Goal: Information Seeking & Learning: Learn about a topic

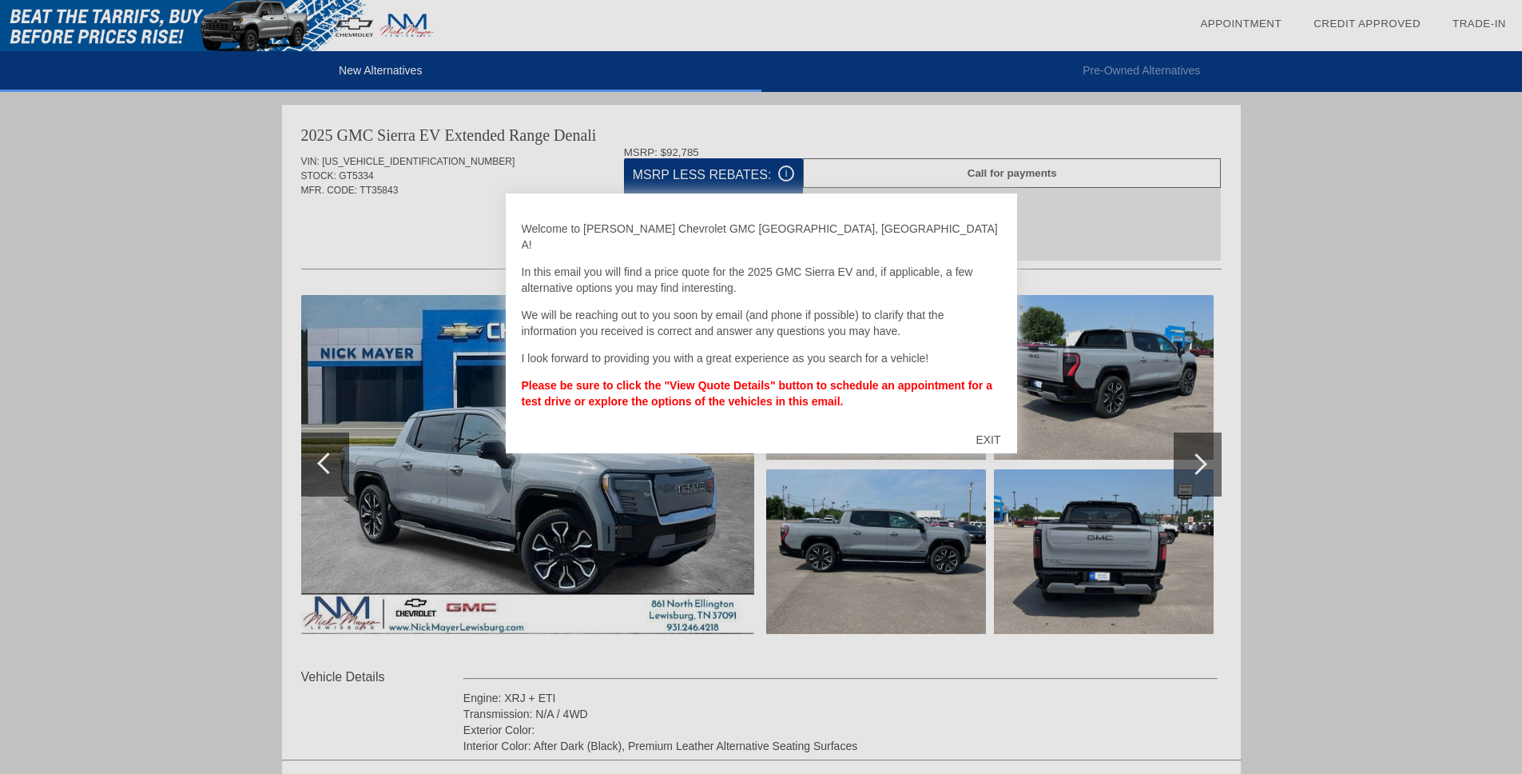
scroll to position [1312, 0]
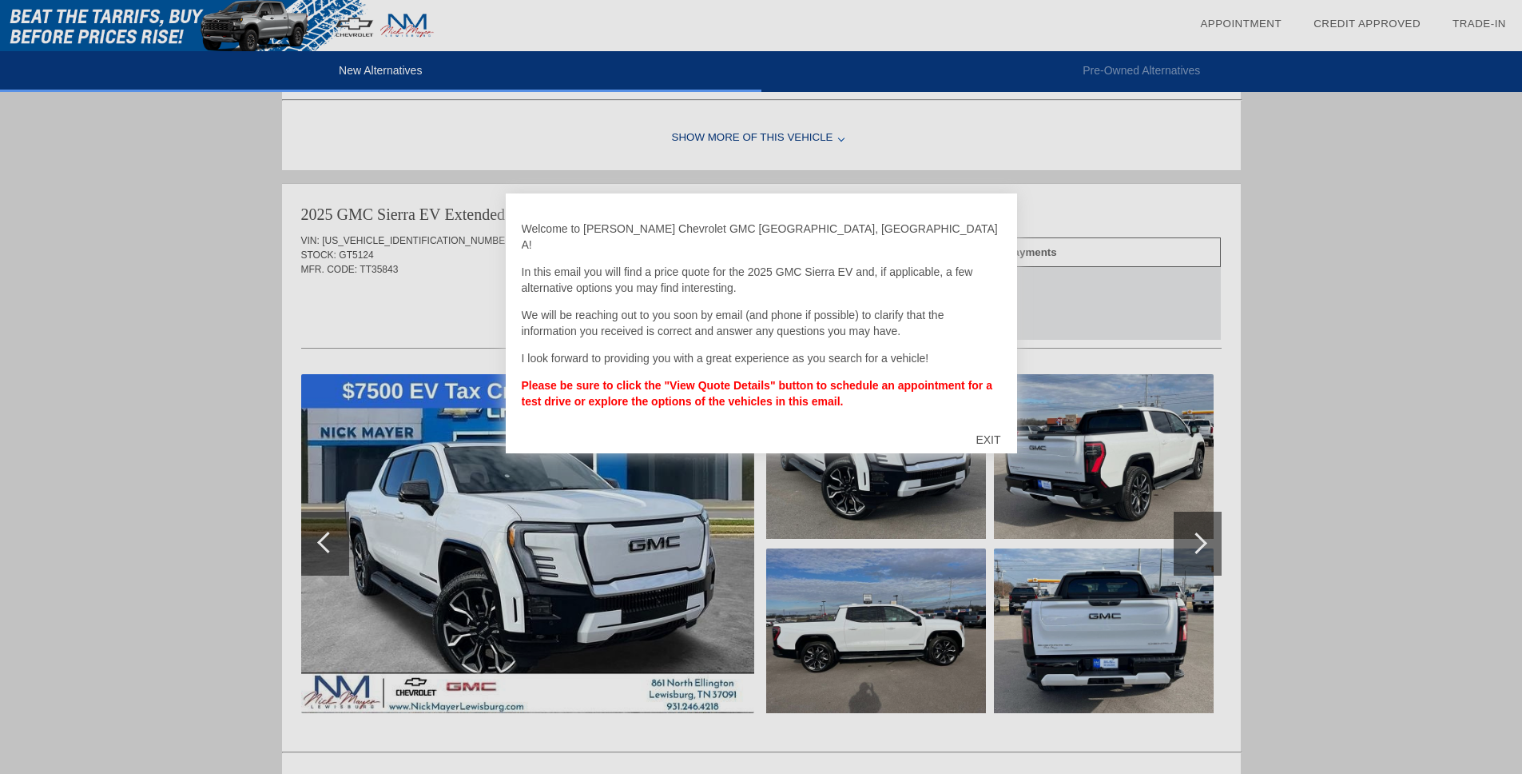
click at [989, 428] on div "EXIT" at bounding box center [988, 440] width 57 height 48
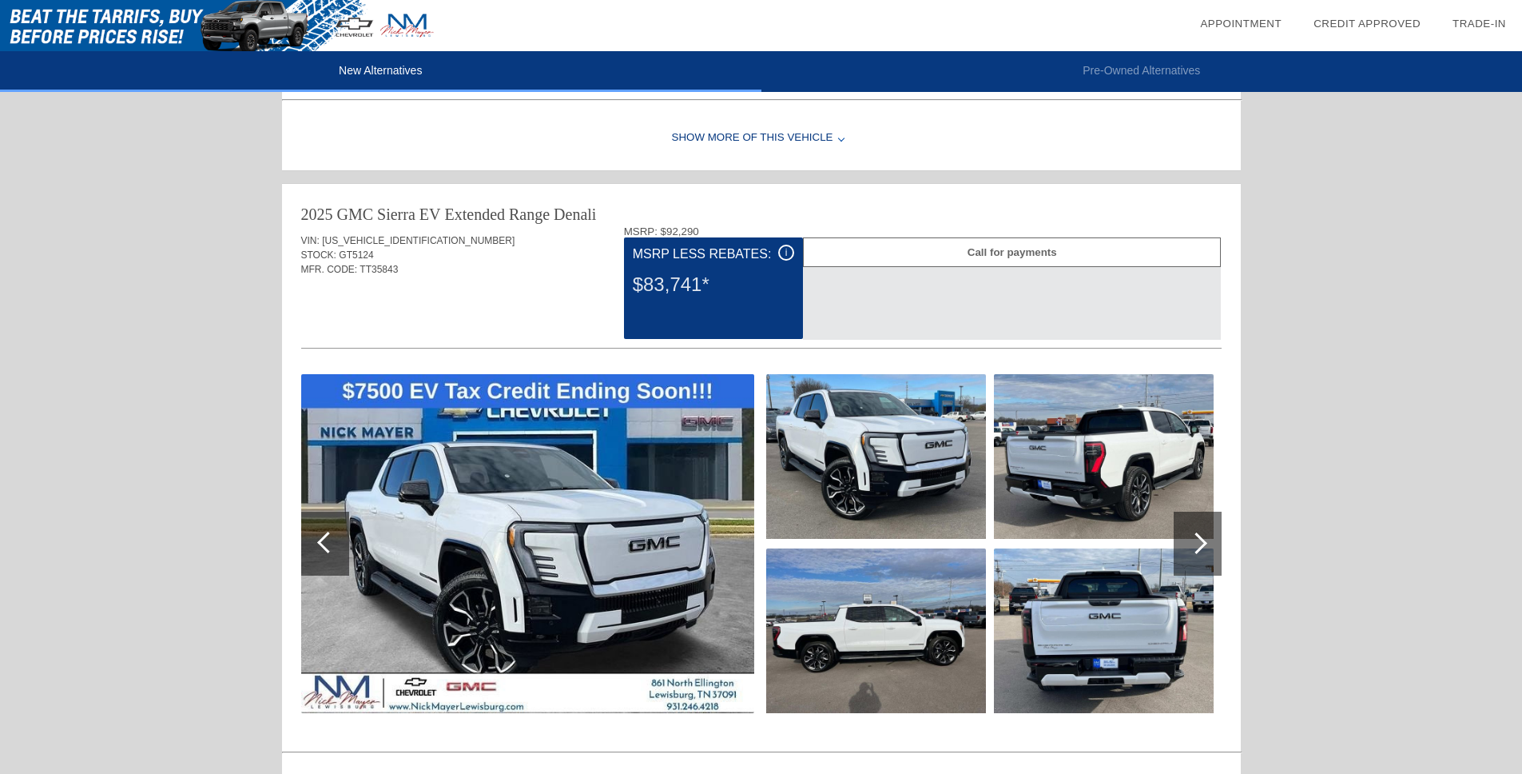
click at [789, 253] on div "i" at bounding box center [786, 253] width 16 height 16
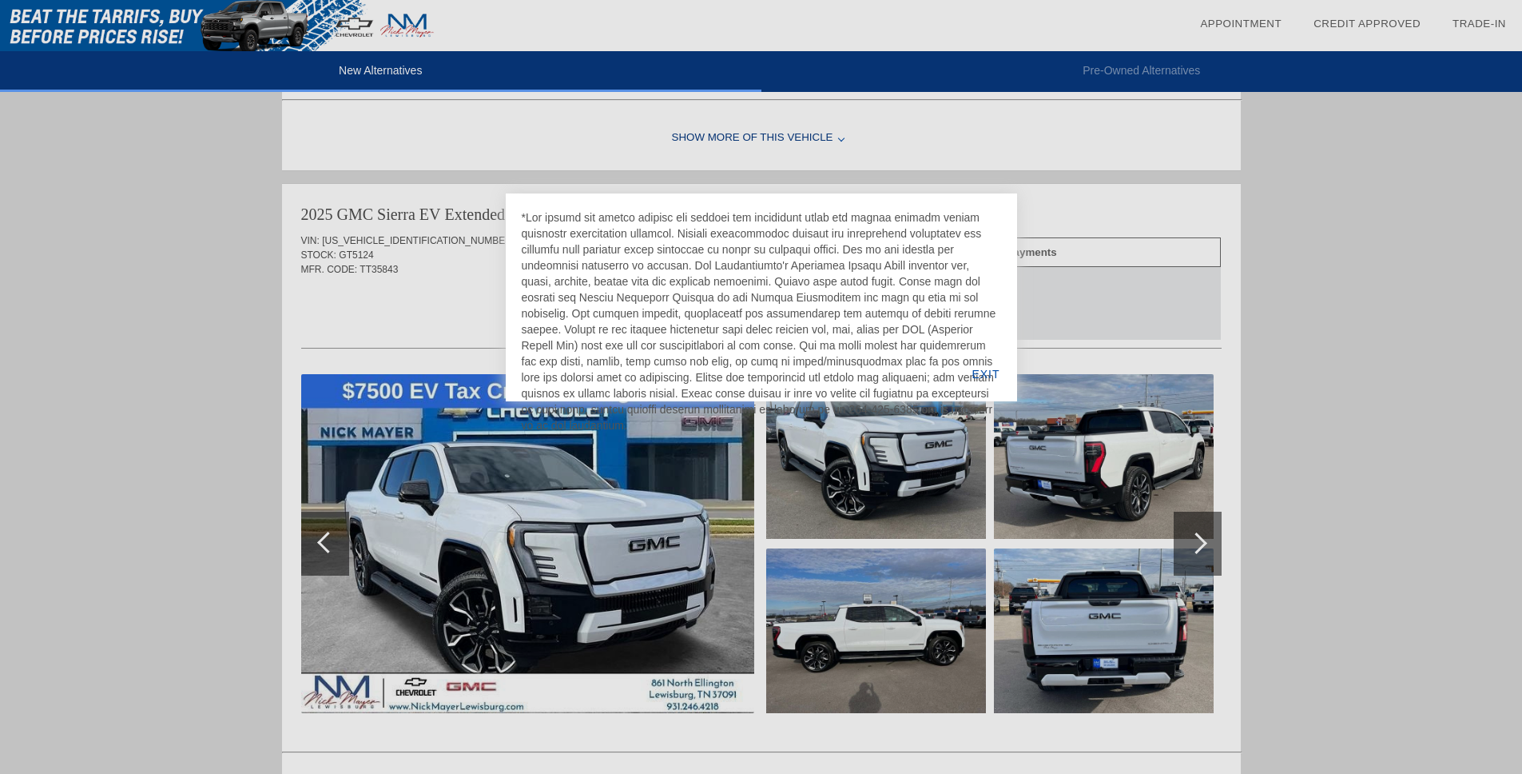
click at [789, 253] on div at bounding box center [761, 321] width 479 height 224
click at [980, 372] on div "EXIT" at bounding box center [986, 374] width 62 height 54
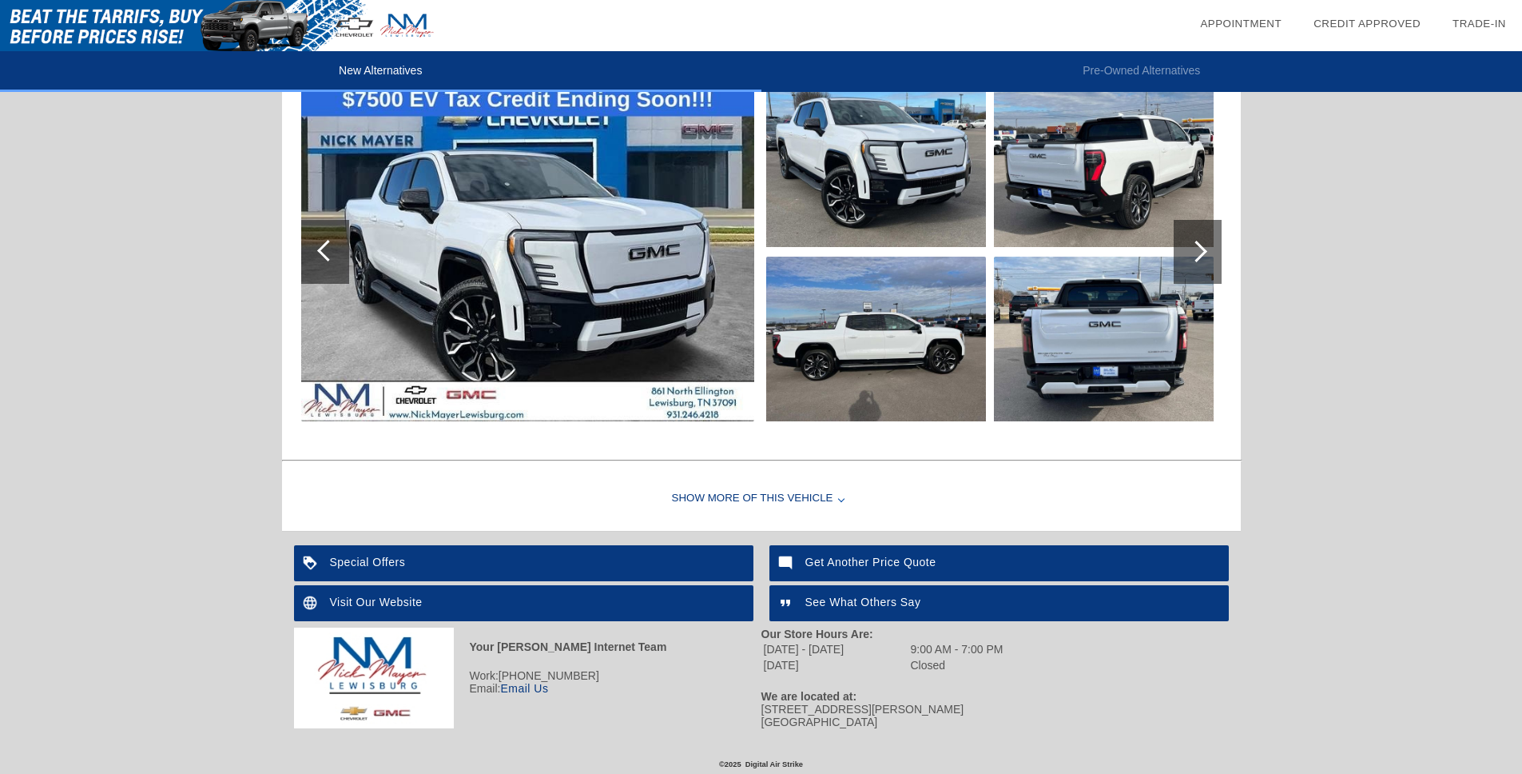
scroll to position [1604, 0]
click at [573, 568] on div "Special Offers" at bounding box center [524, 563] width 460 height 36
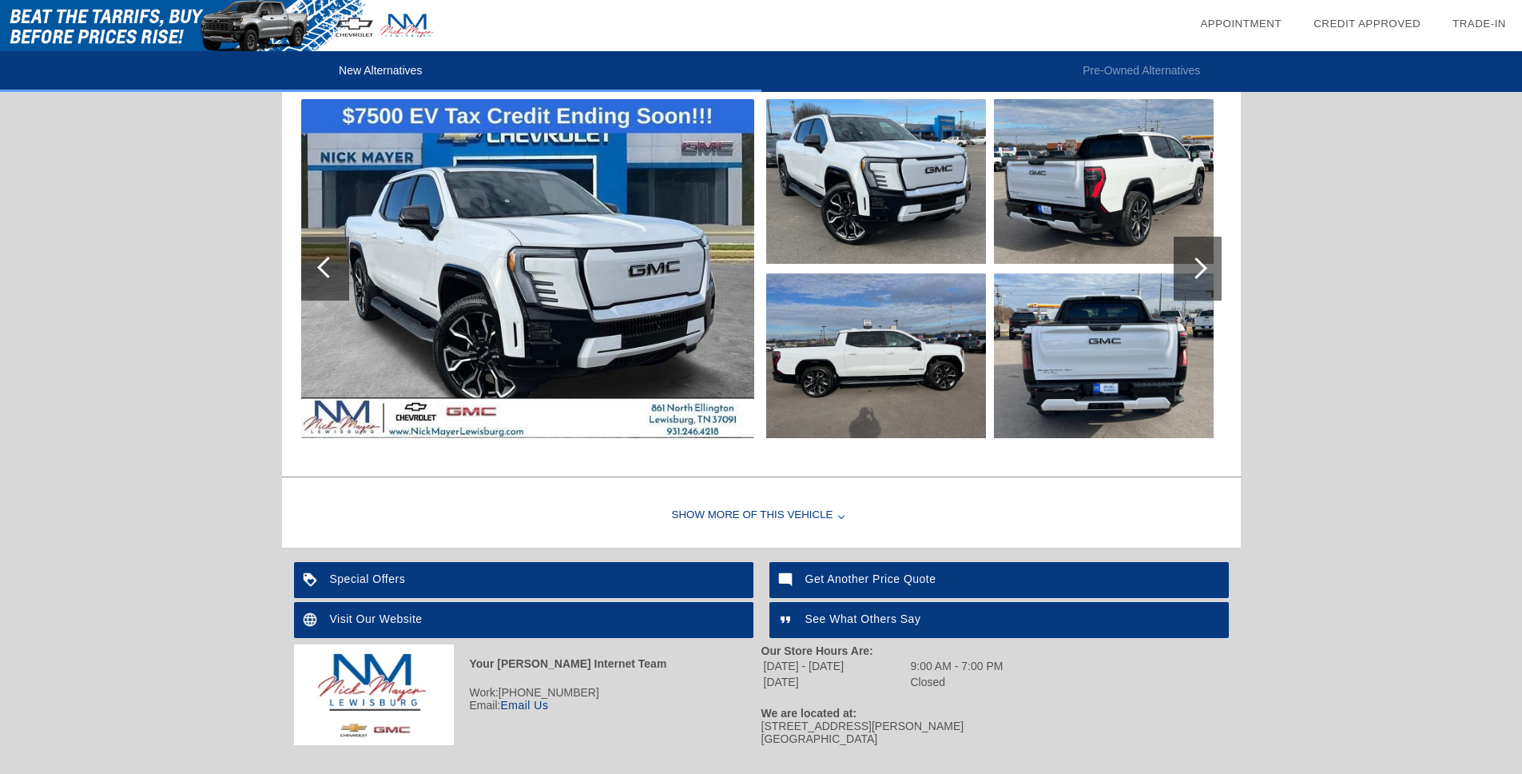
scroll to position [1607, 0]
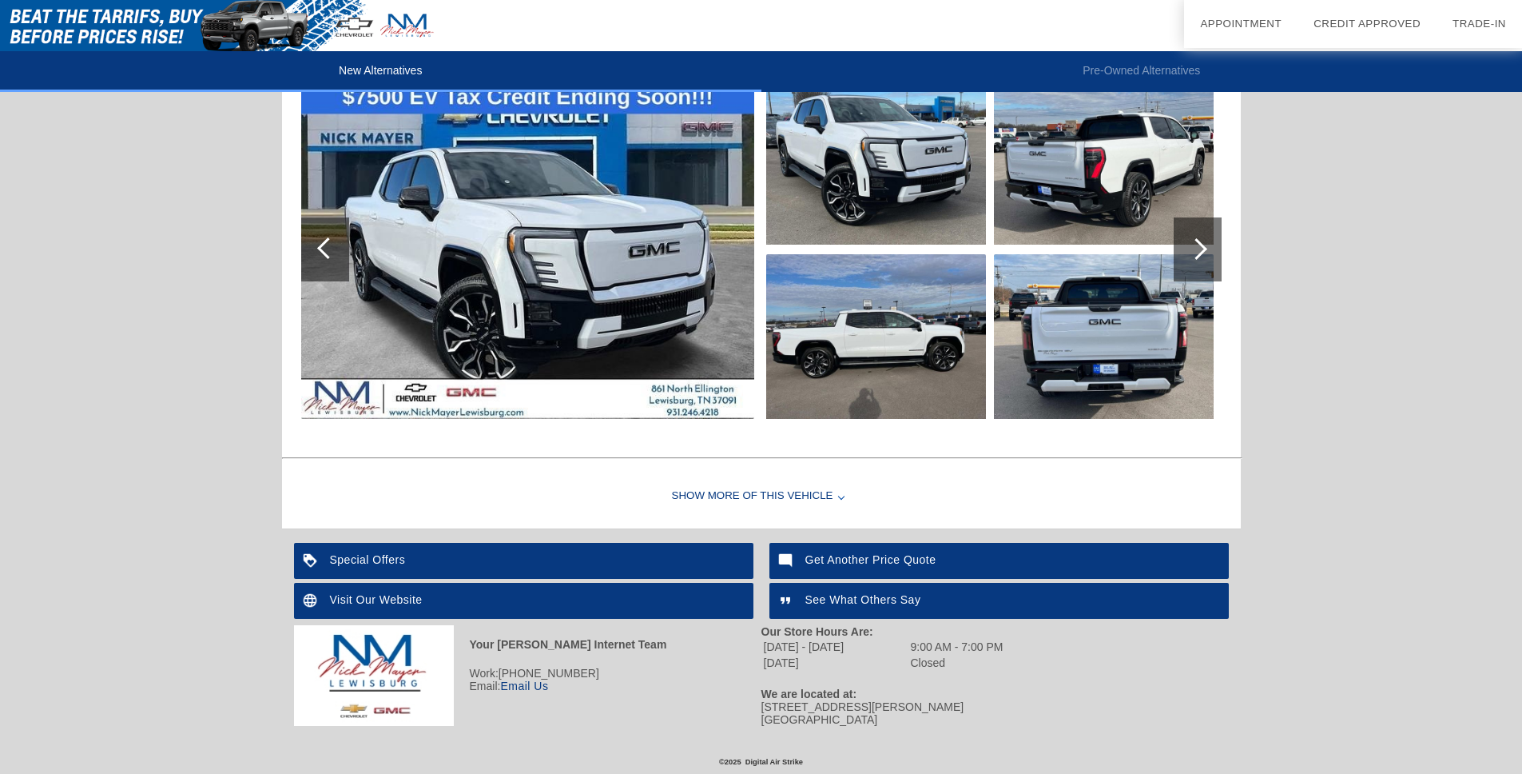
click at [744, 495] on div "Show More of this Vehicle" at bounding box center [761, 496] width 959 height 64
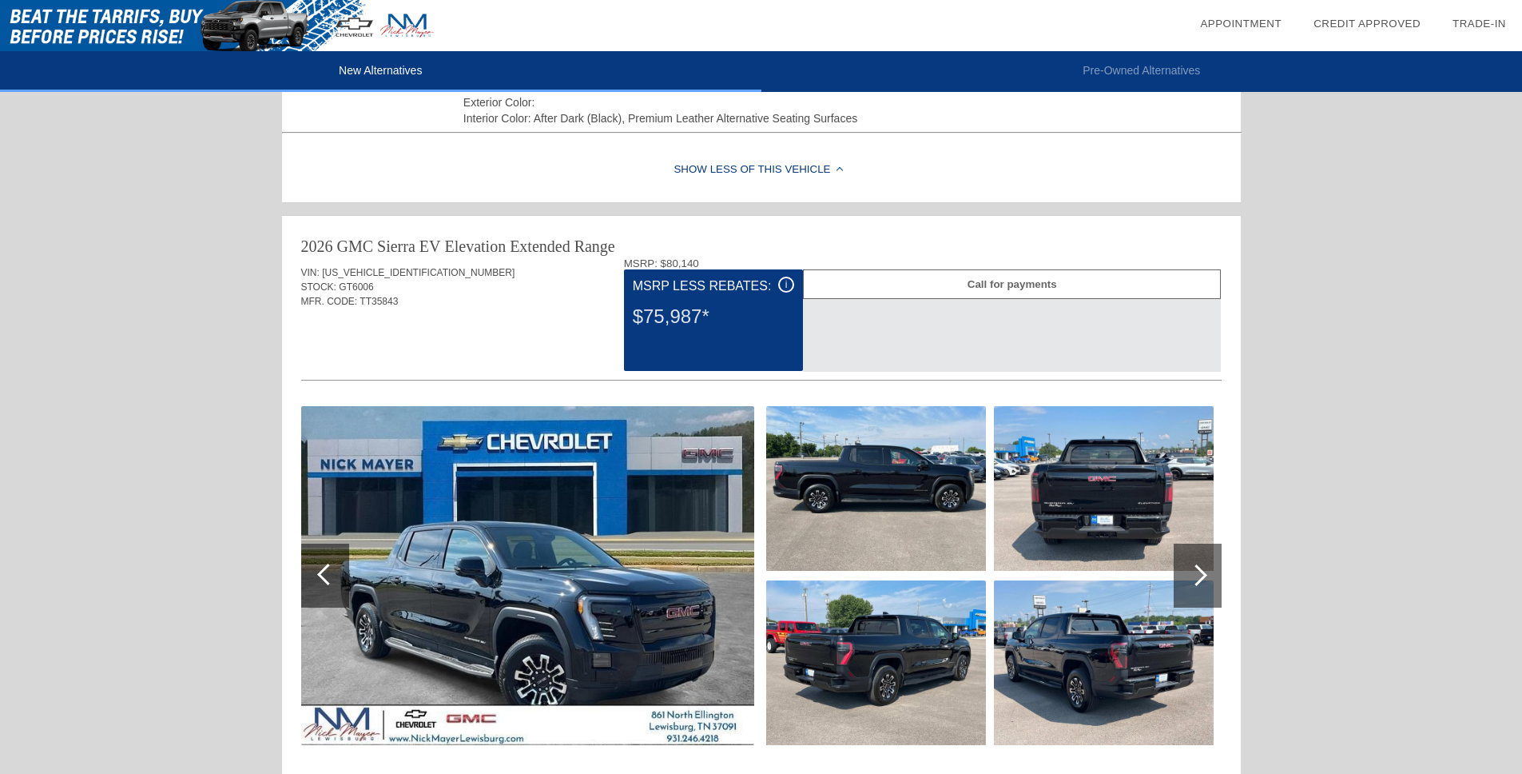
scroll to position [692, 0]
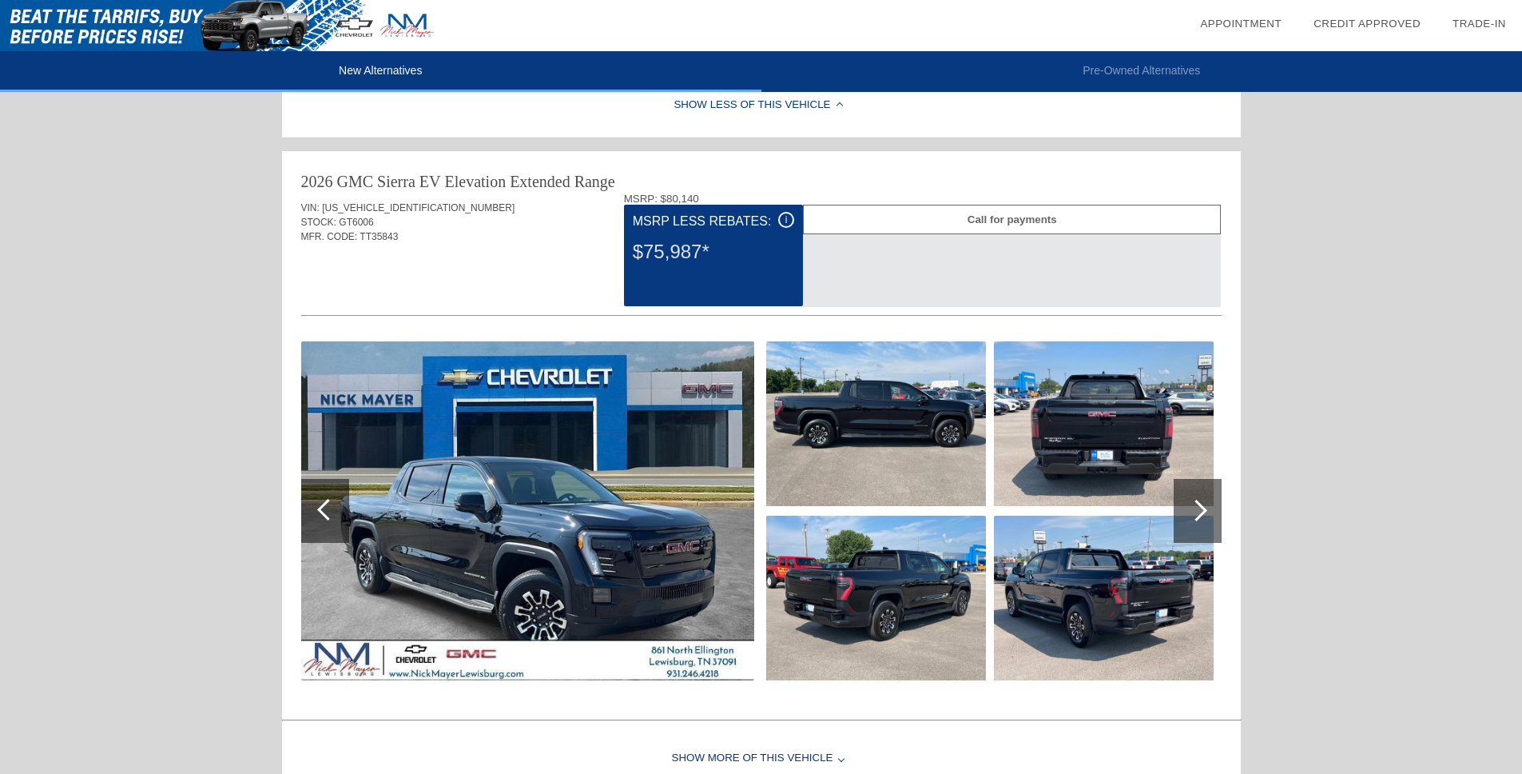
click at [1200, 514] on div at bounding box center [1197, 510] width 22 height 22
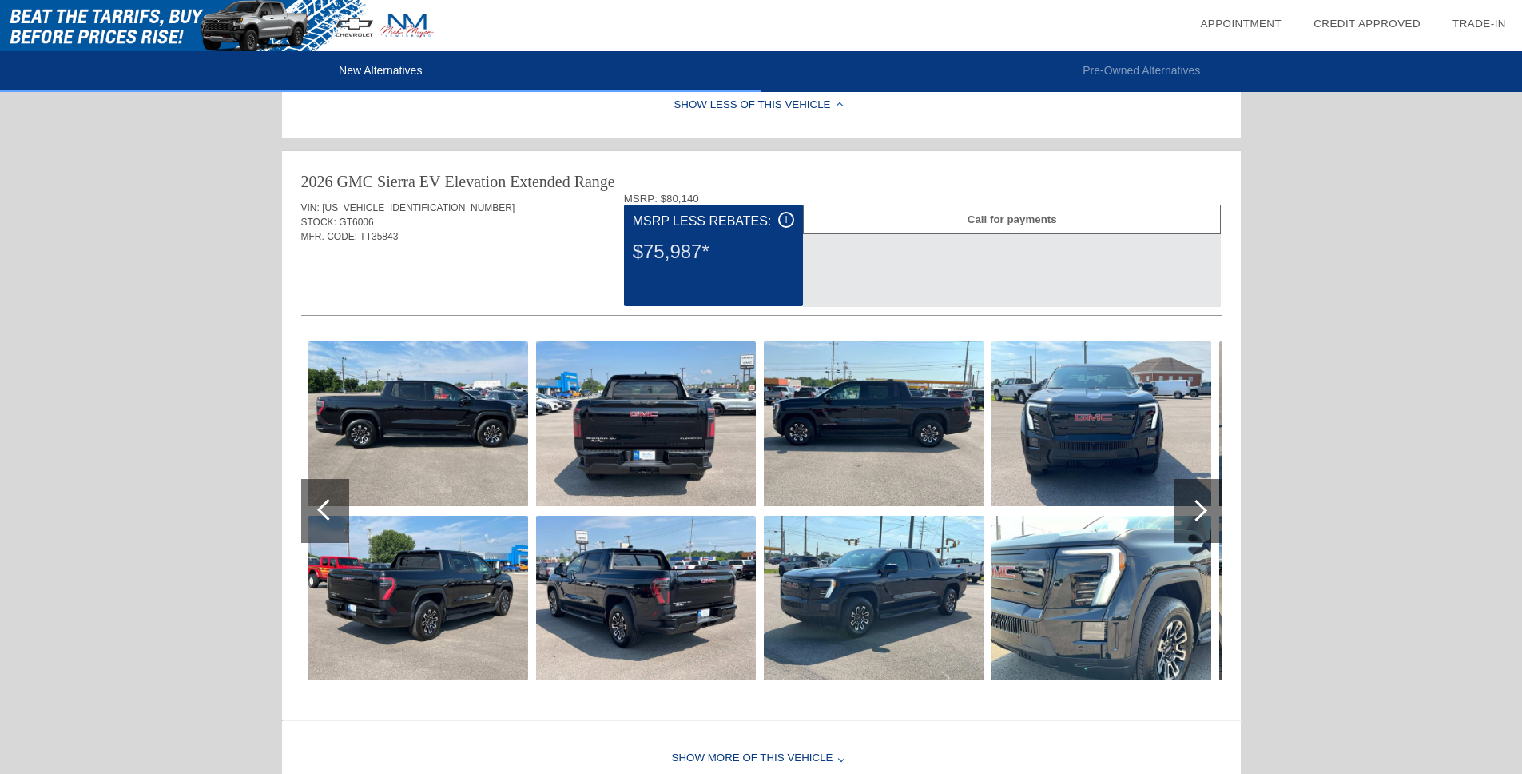
click at [1200, 514] on div at bounding box center [1197, 510] width 22 height 22
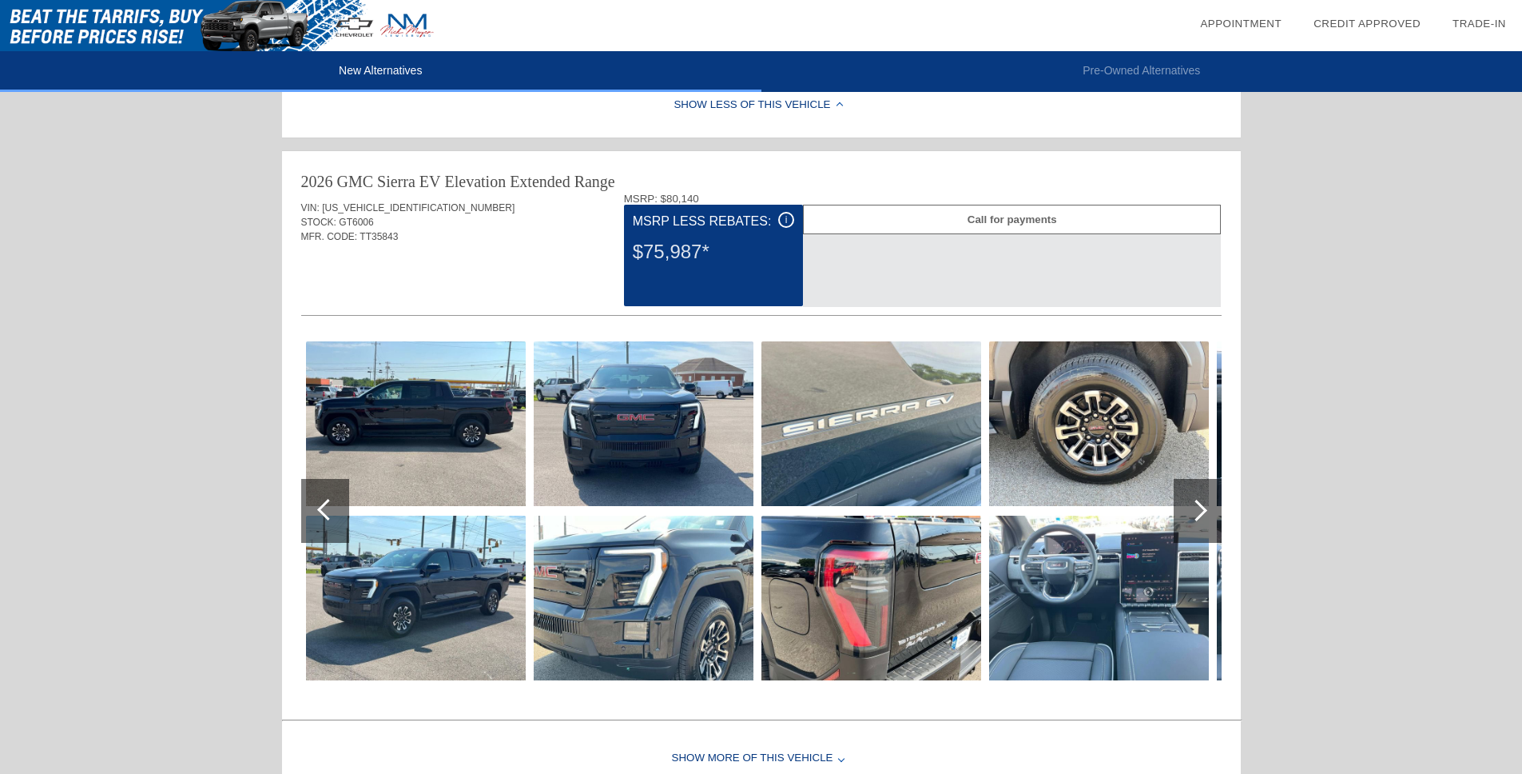
click at [1200, 514] on div at bounding box center [1197, 510] width 22 height 22
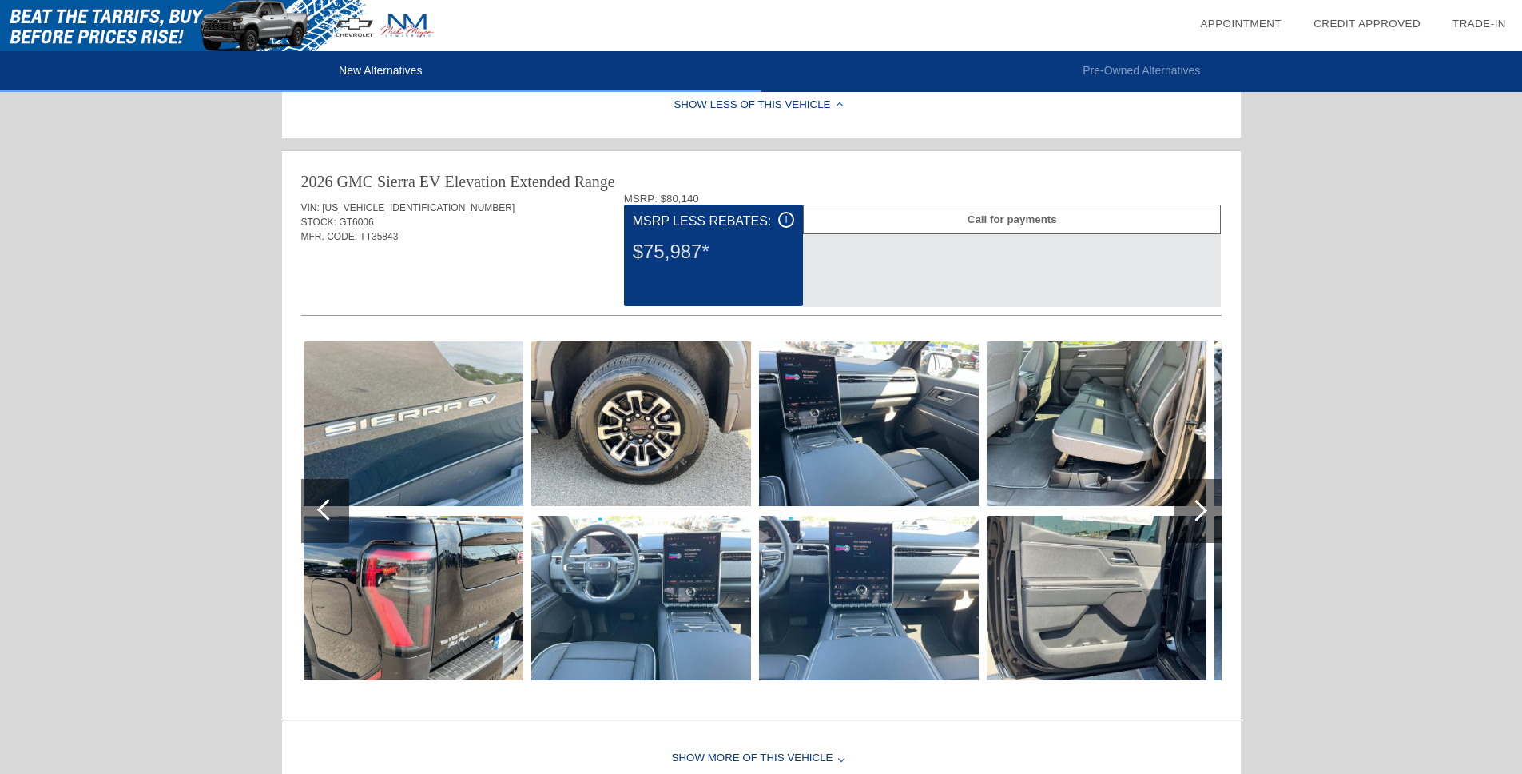
click at [1201, 515] on div at bounding box center [1197, 510] width 22 height 22
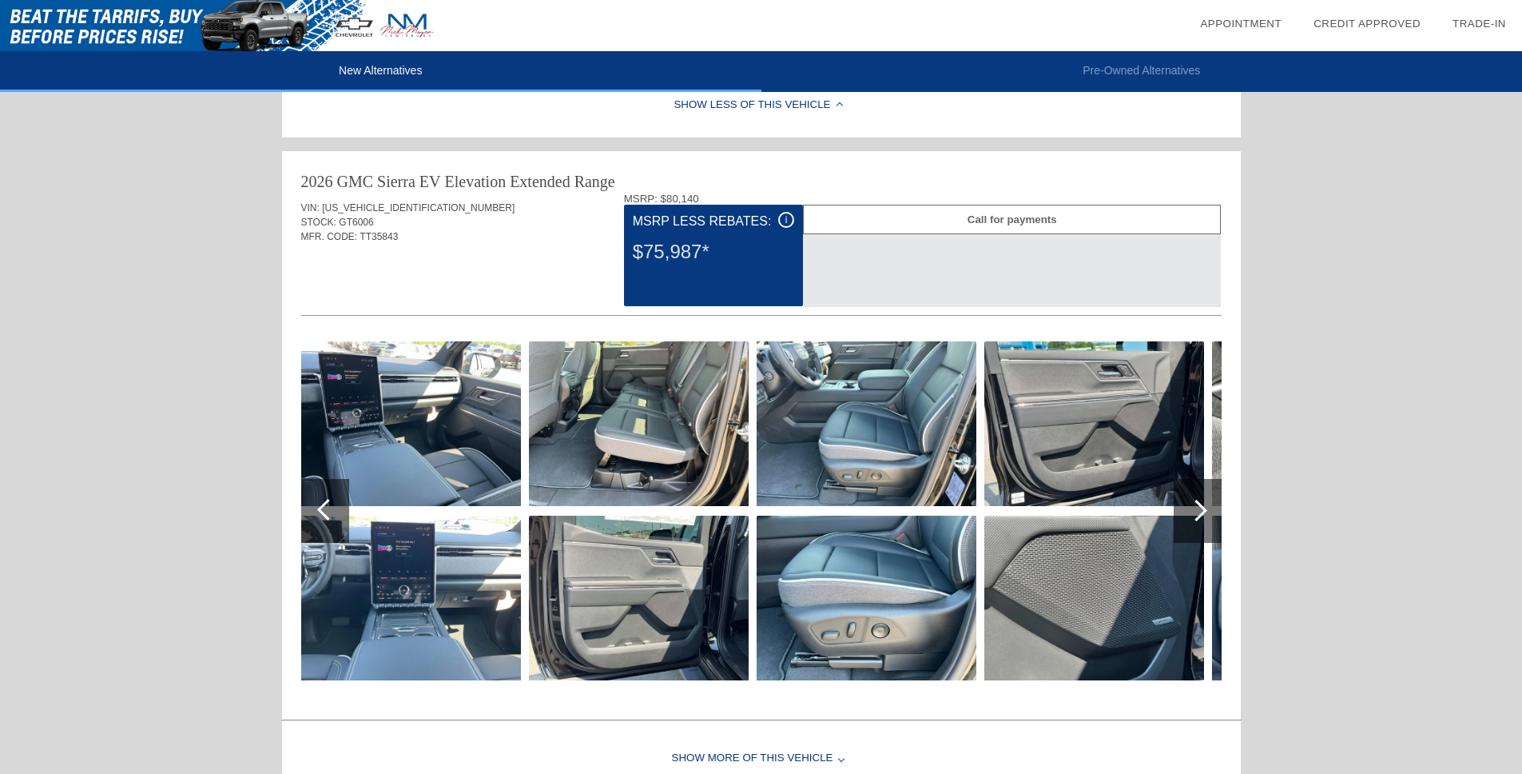
click at [1202, 515] on div at bounding box center [1198, 511] width 48 height 64
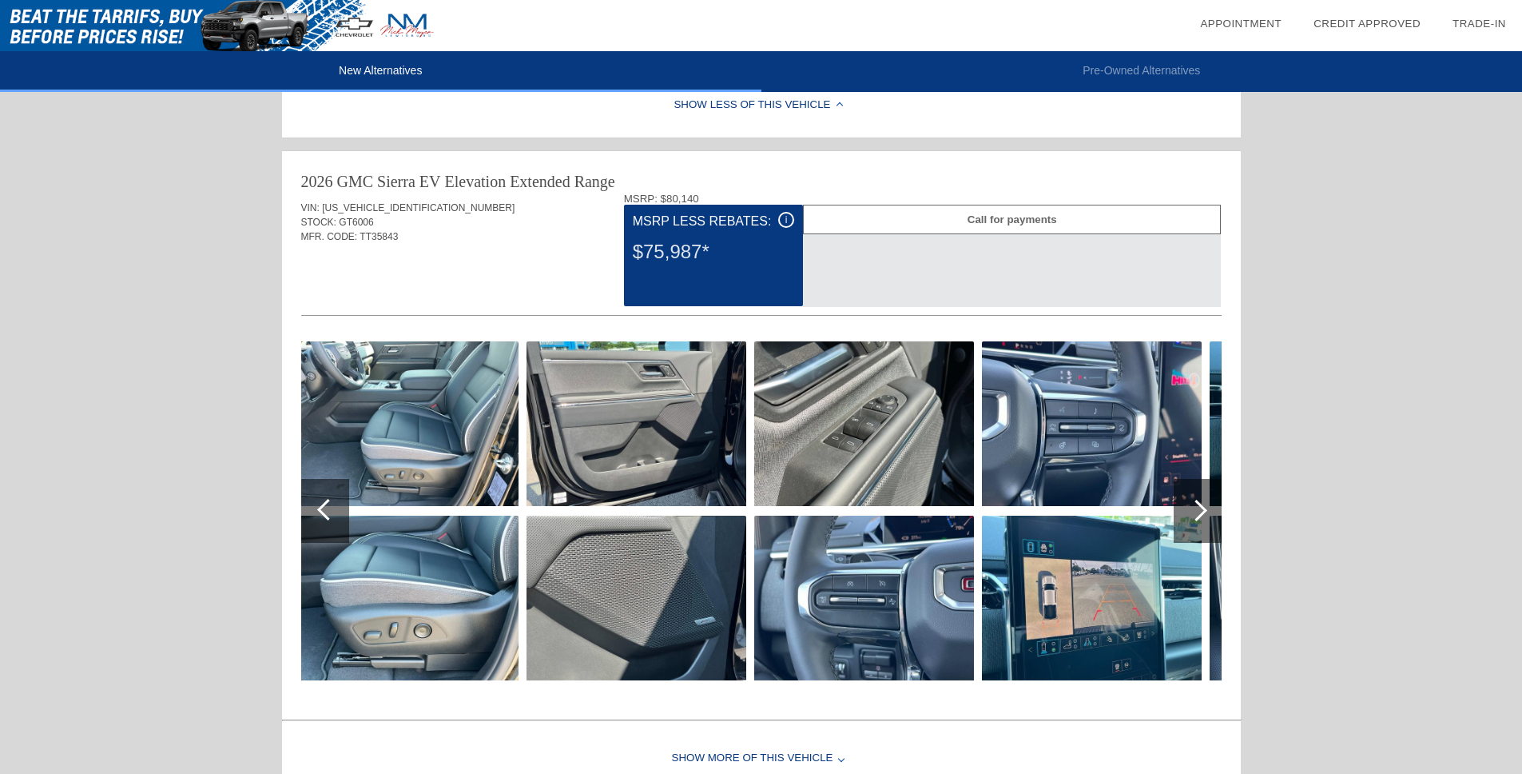
click at [1202, 517] on div at bounding box center [1198, 511] width 48 height 64
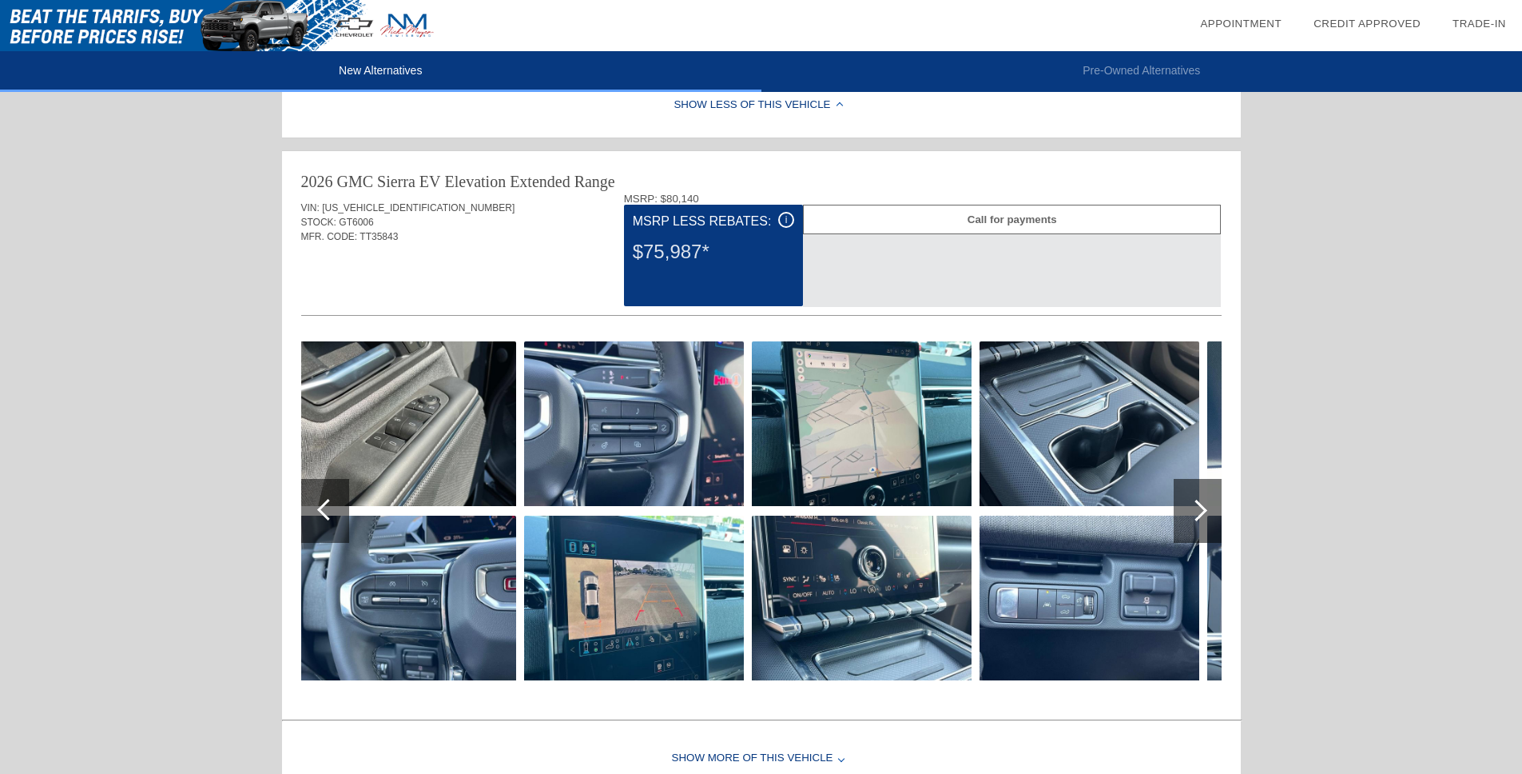
click at [1202, 517] on div at bounding box center [1198, 511] width 48 height 64
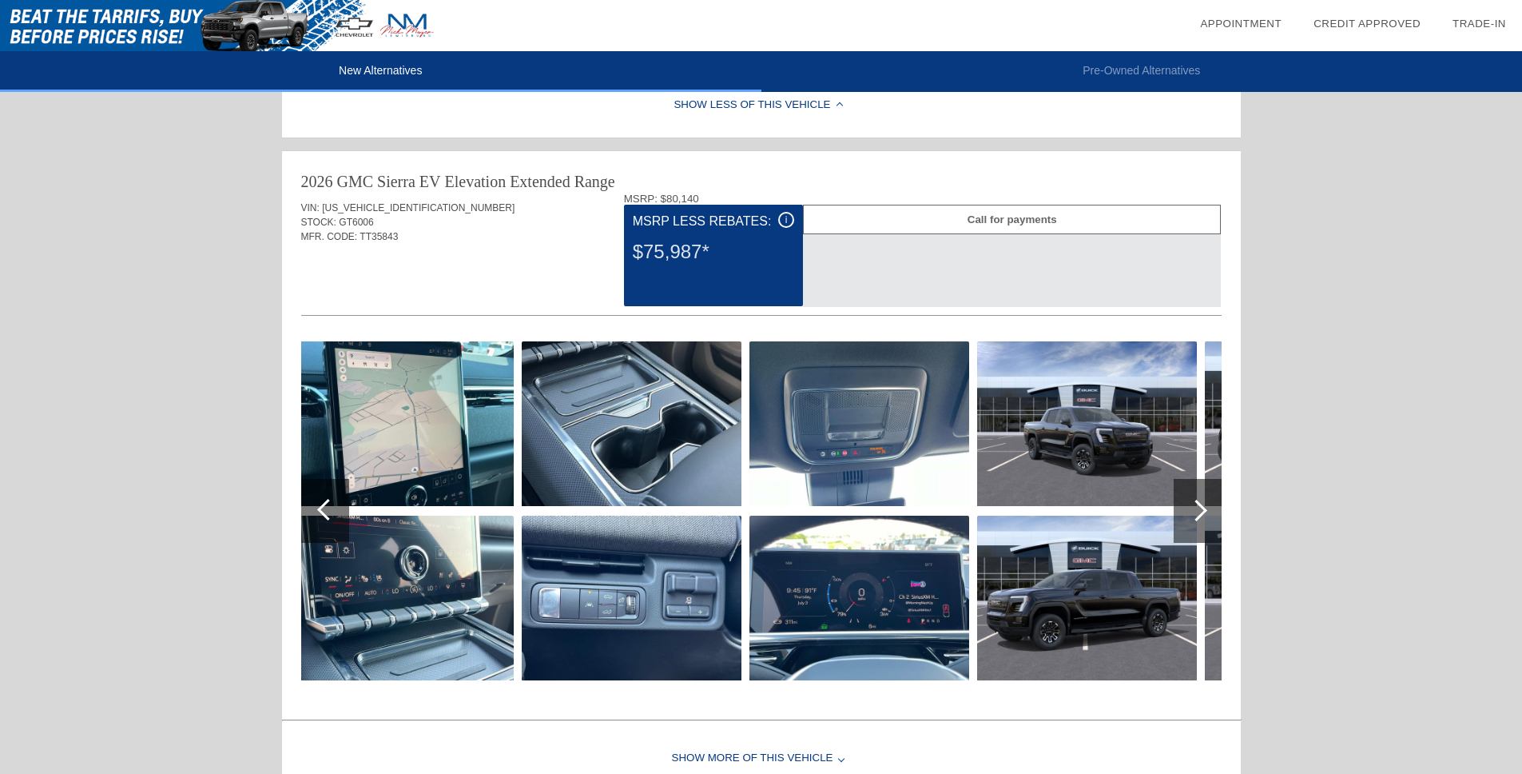
click at [1202, 517] on div at bounding box center [1198, 511] width 48 height 64
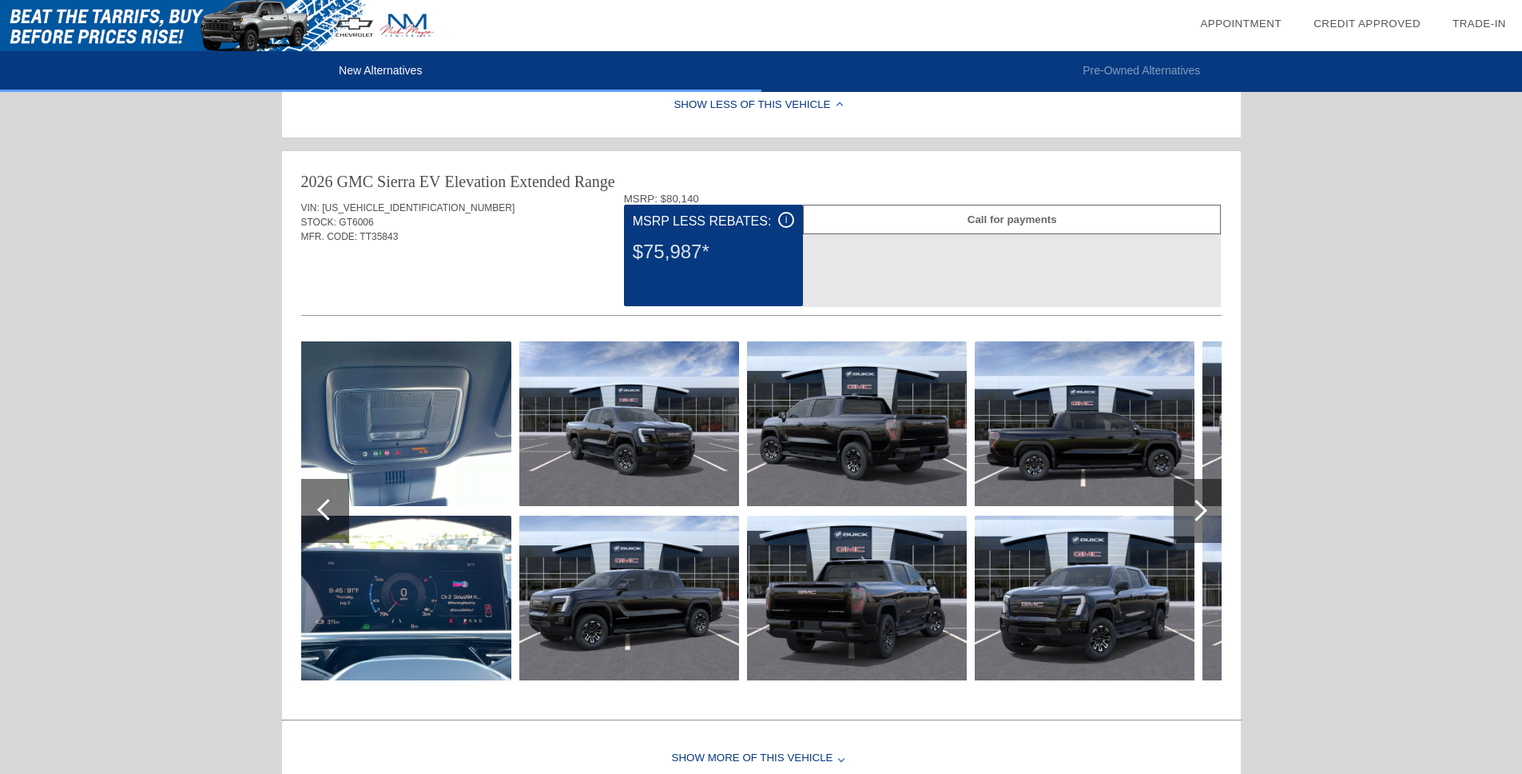
click at [1202, 517] on div at bounding box center [1198, 511] width 48 height 64
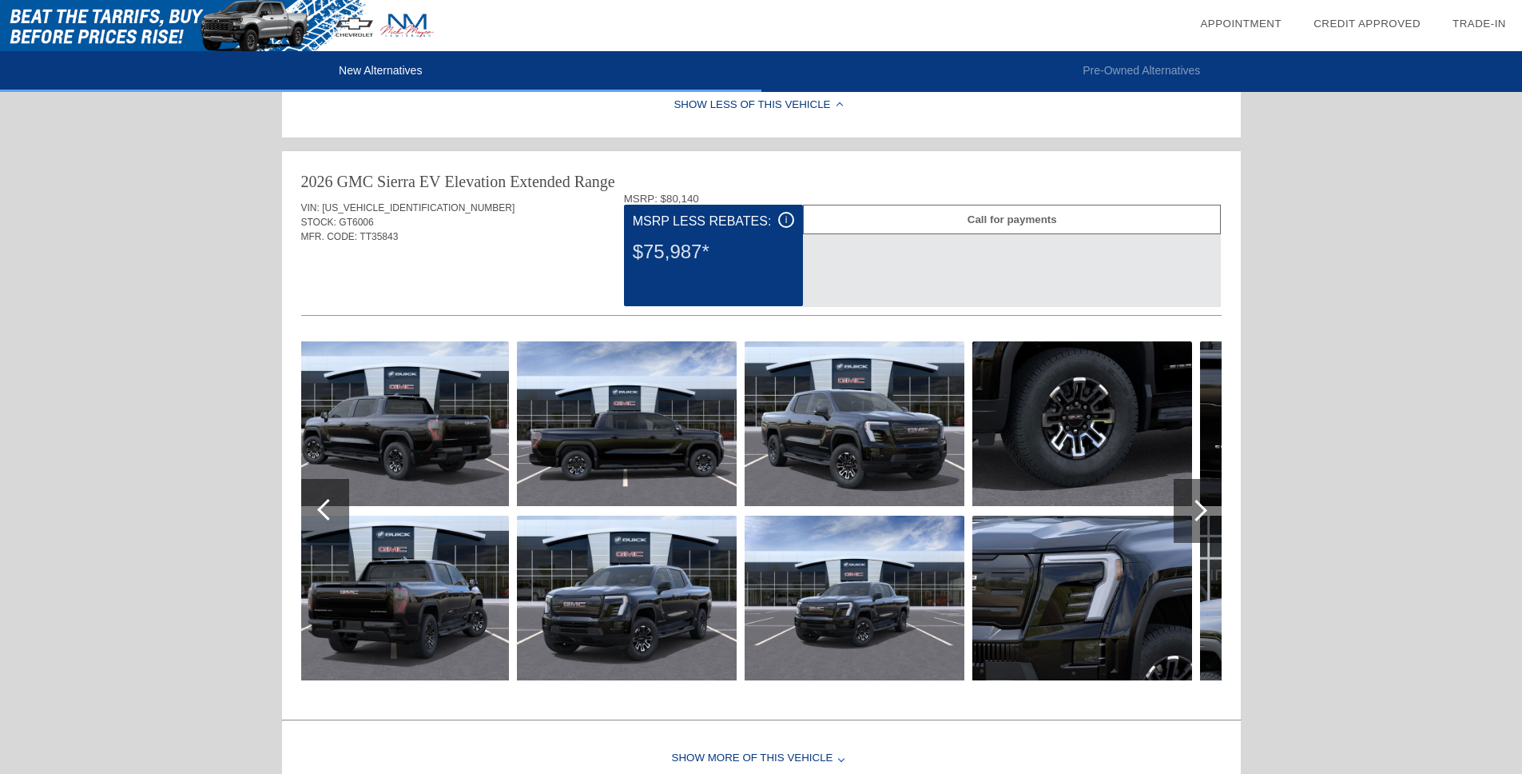
click at [1202, 517] on div at bounding box center [1198, 511] width 48 height 64
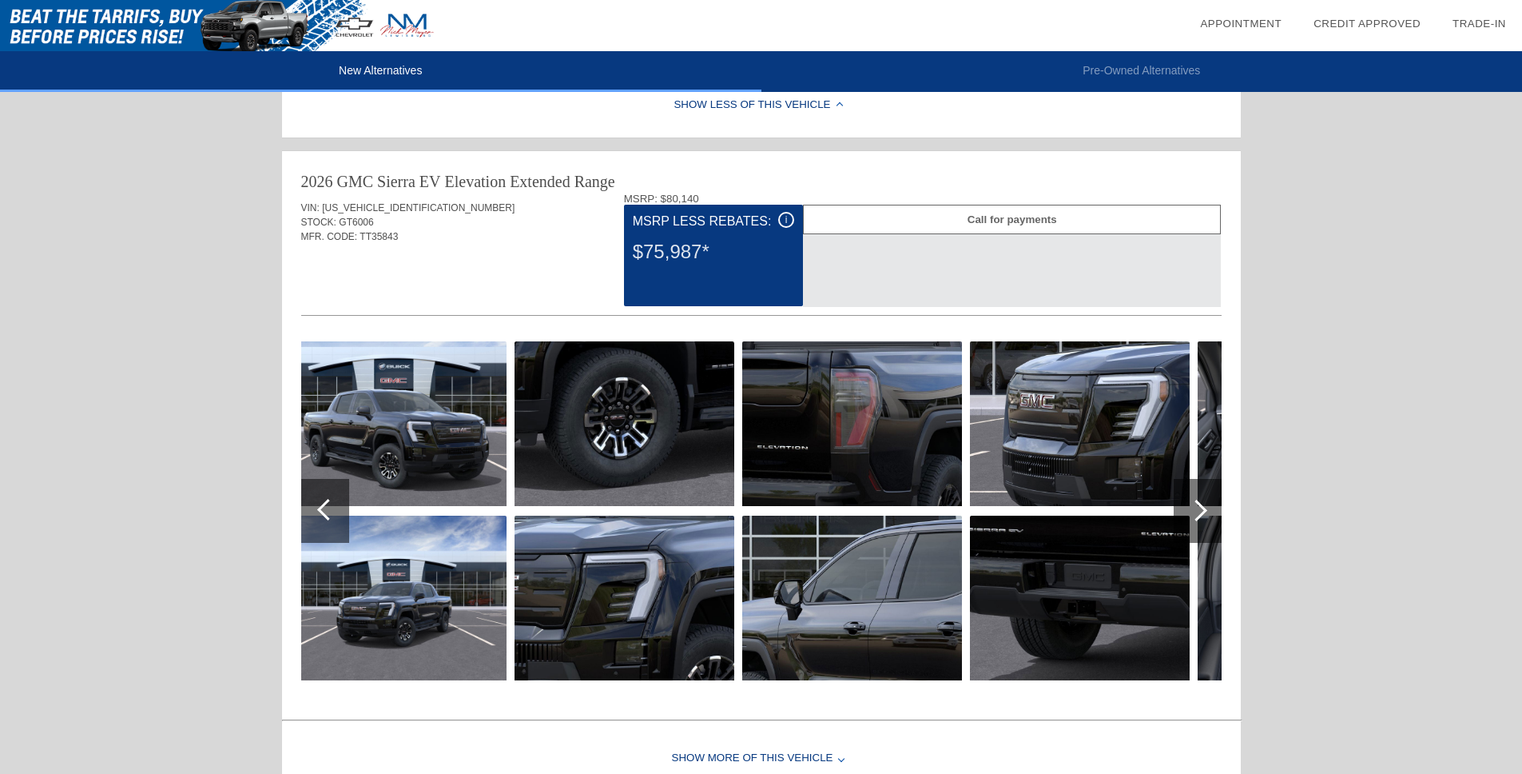
click at [1202, 517] on div at bounding box center [1198, 511] width 48 height 64
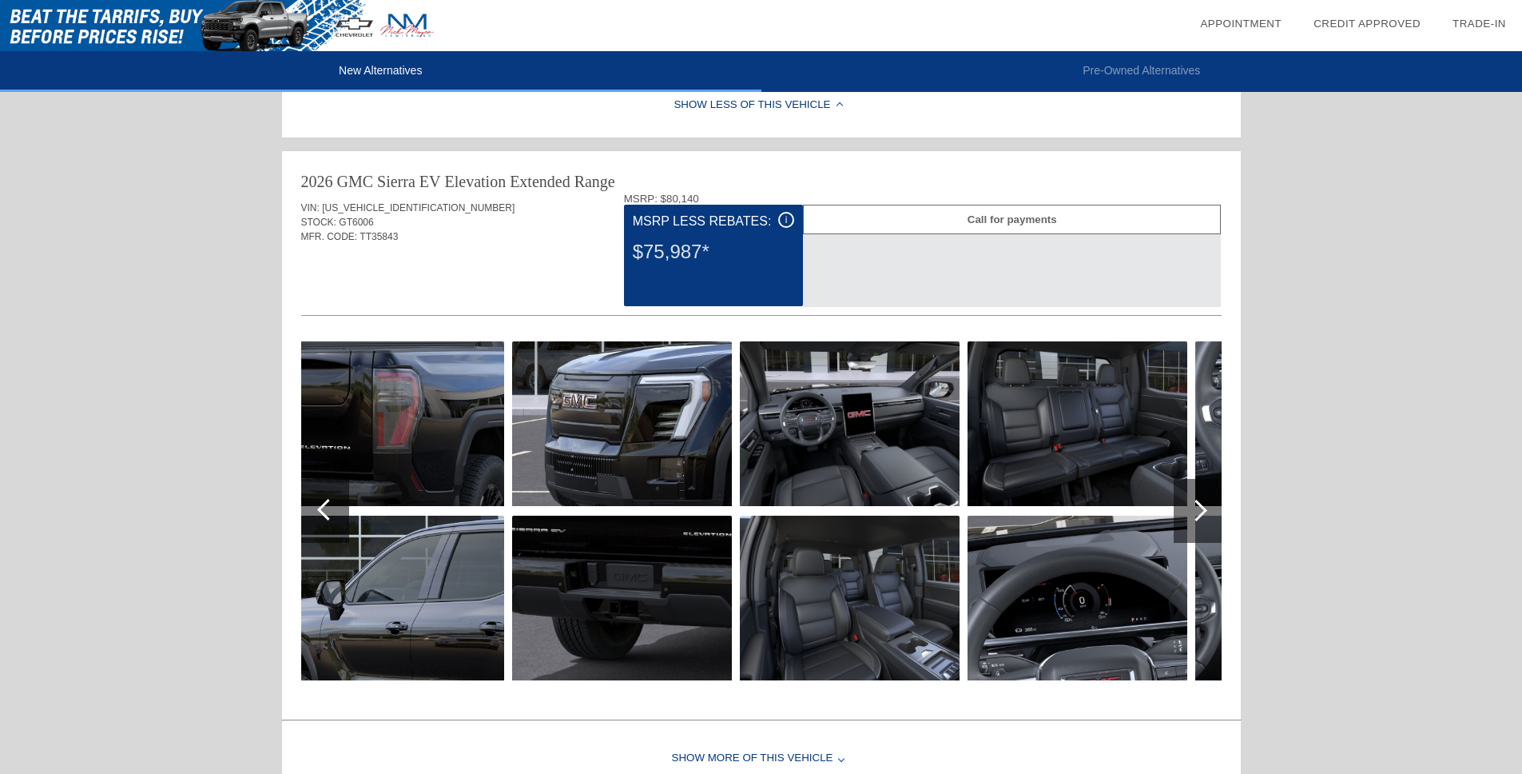
click at [1202, 517] on div at bounding box center [1198, 511] width 48 height 64
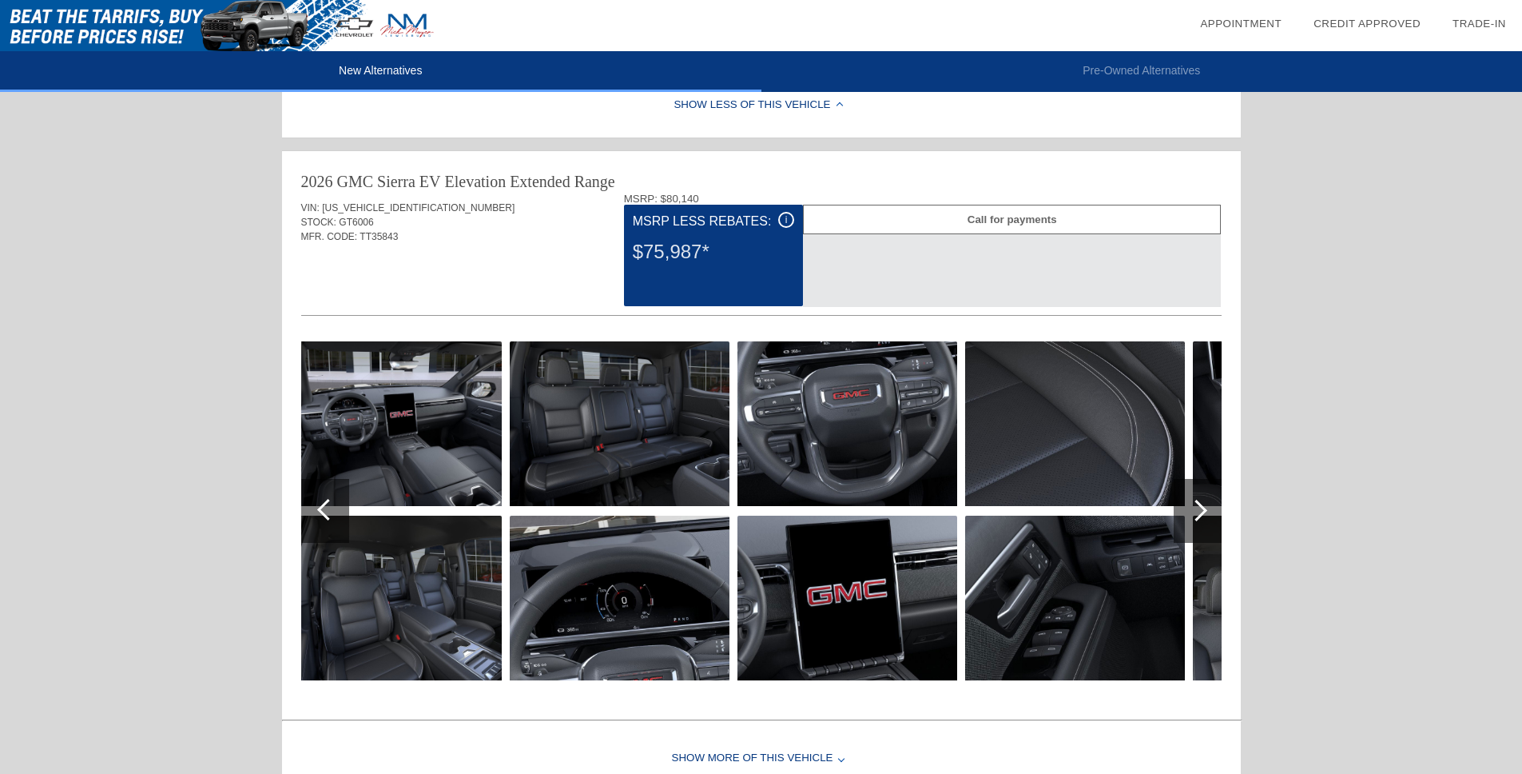
click at [1202, 517] on div at bounding box center [1198, 511] width 48 height 64
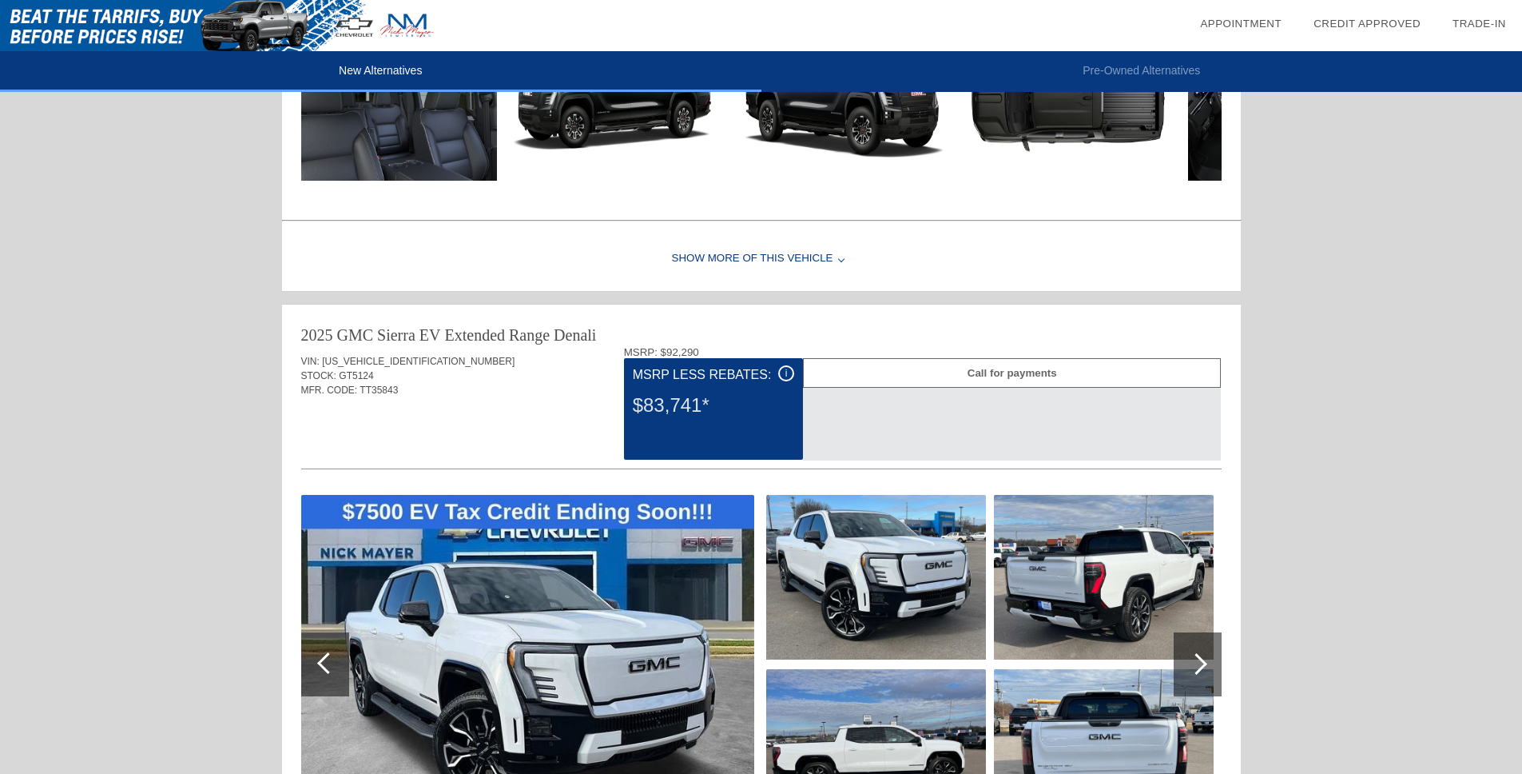
scroll to position [1296, 0]
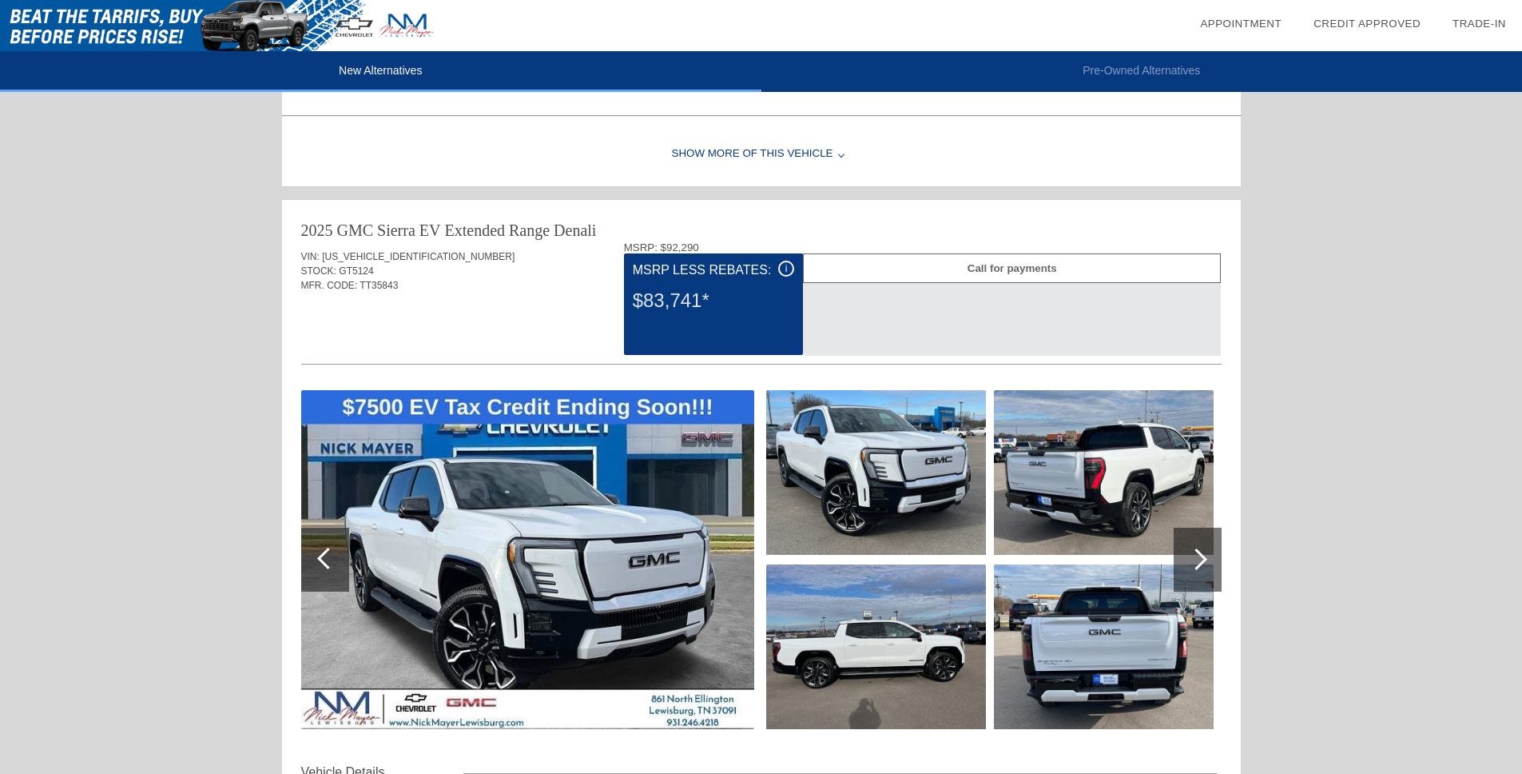
click at [780, 268] on div "i" at bounding box center [786, 269] width 16 height 16
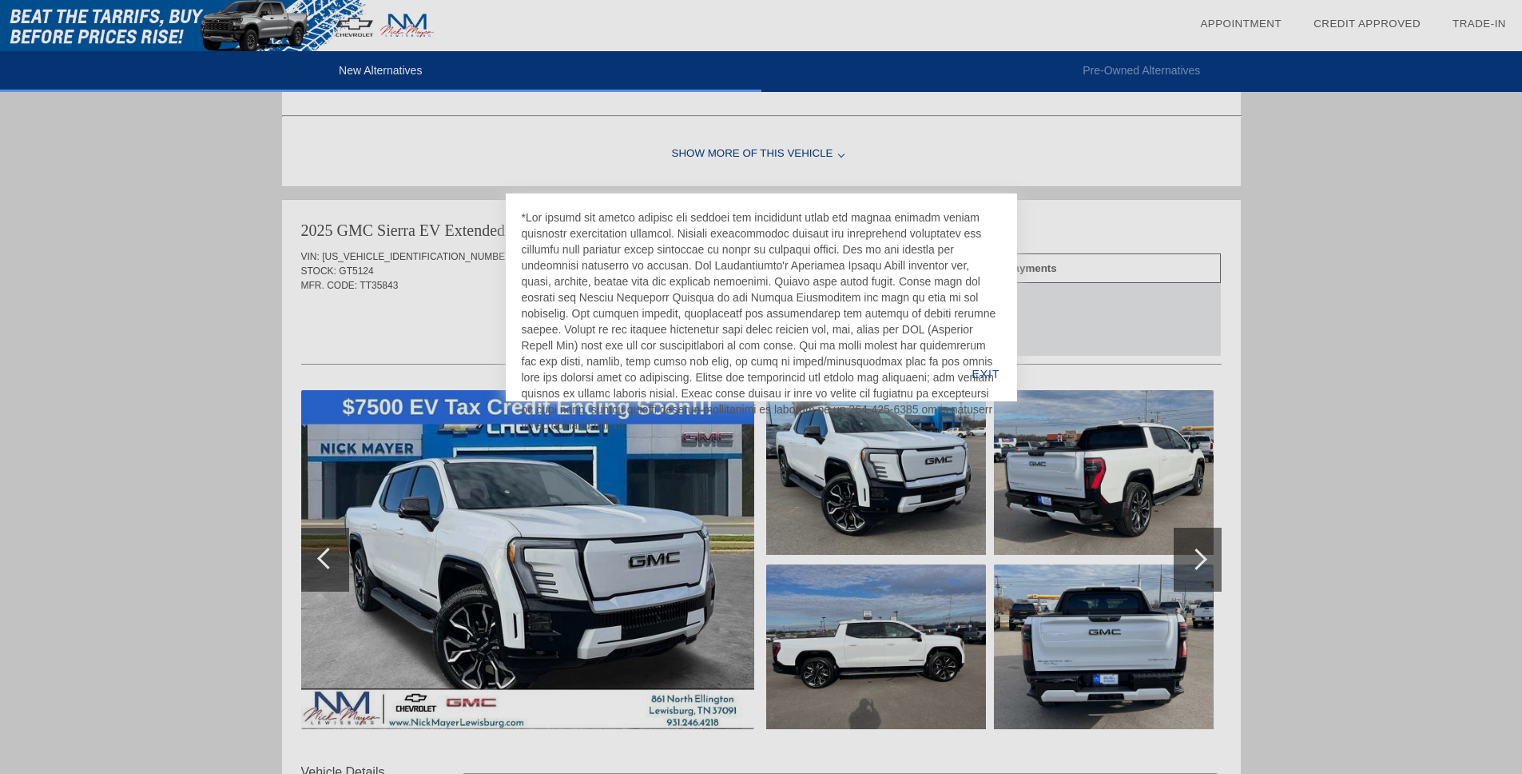
click at [449, 288] on div at bounding box center [761, 387] width 1522 height 774
click at [971, 368] on div "EXIT" at bounding box center [986, 374] width 62 height 54
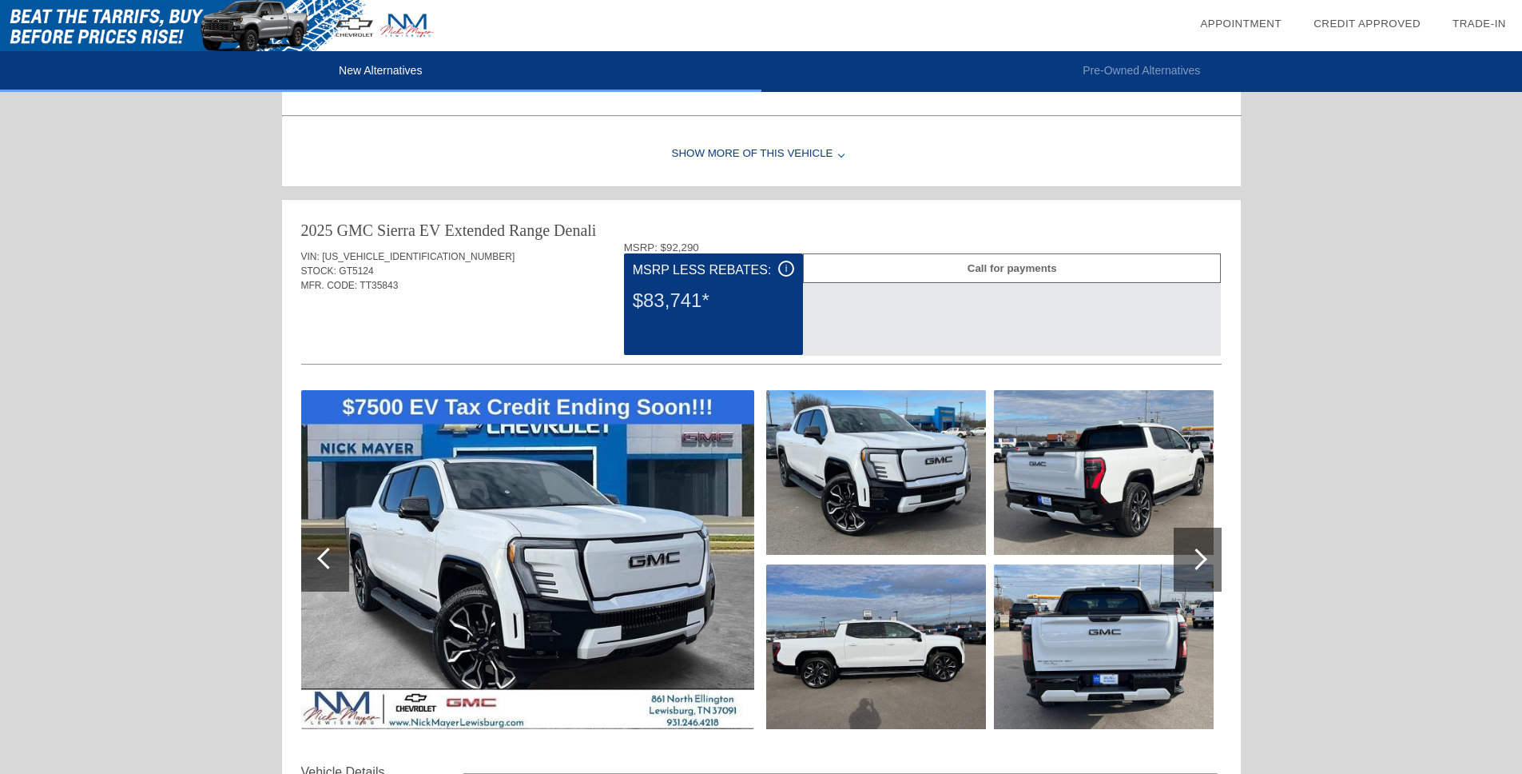
click at [873, 443] on img at bounding box center [876, 472] width 220 height 165
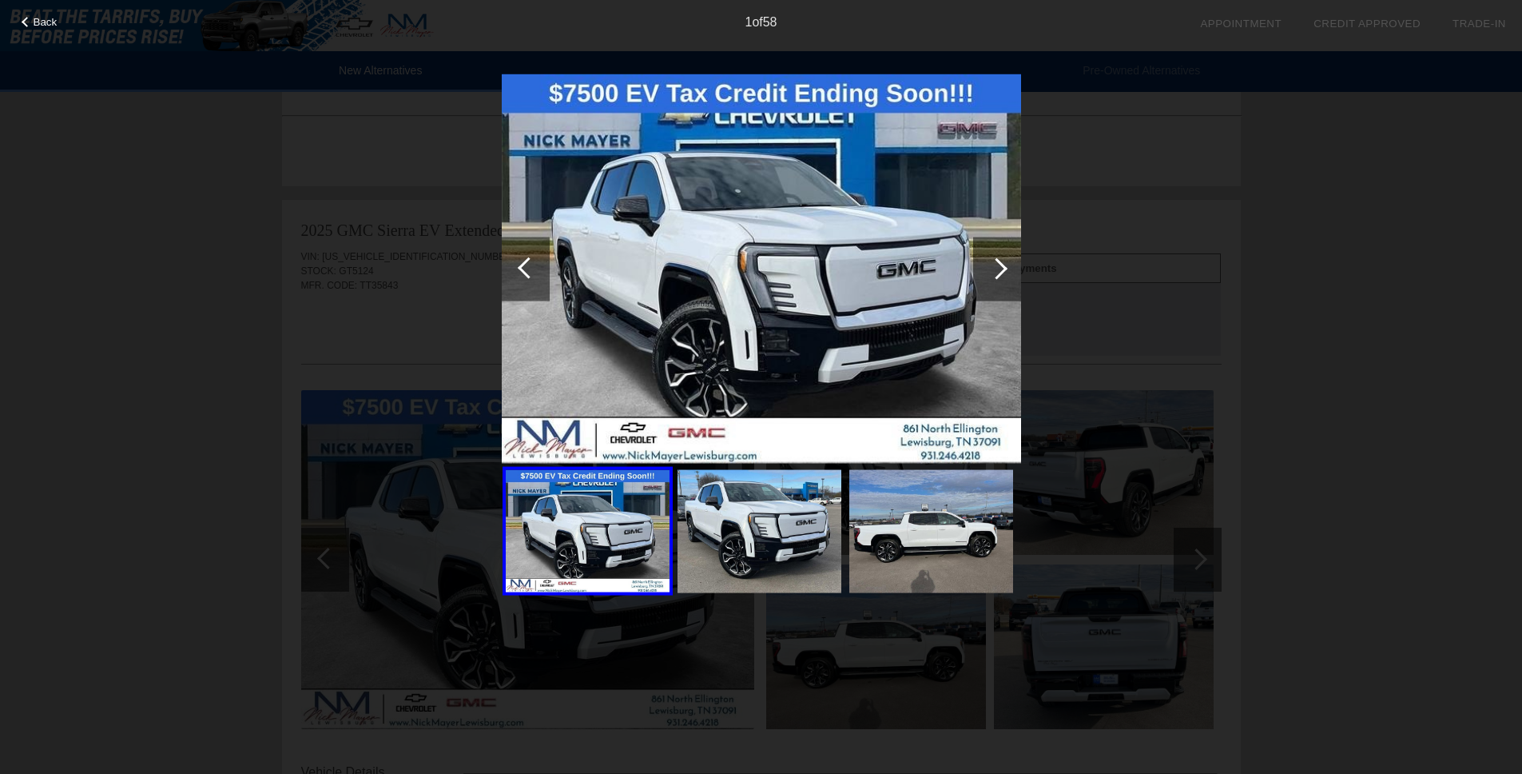
click at [1002, 266] on div at bounding box center [997, 268] width 22 height 22
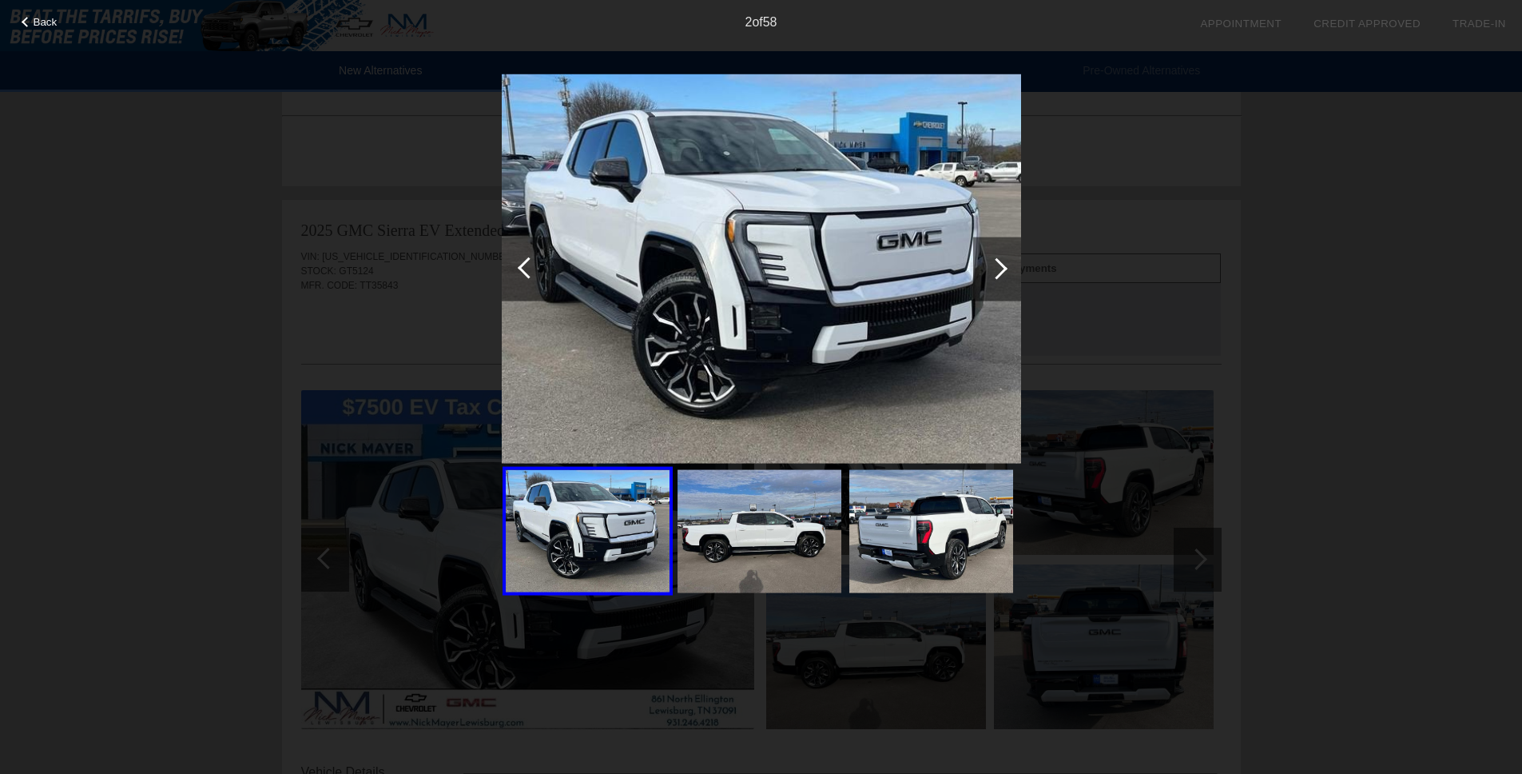
click at [1002, 266] on div at bounding box center [997, 268] width 22 height 22
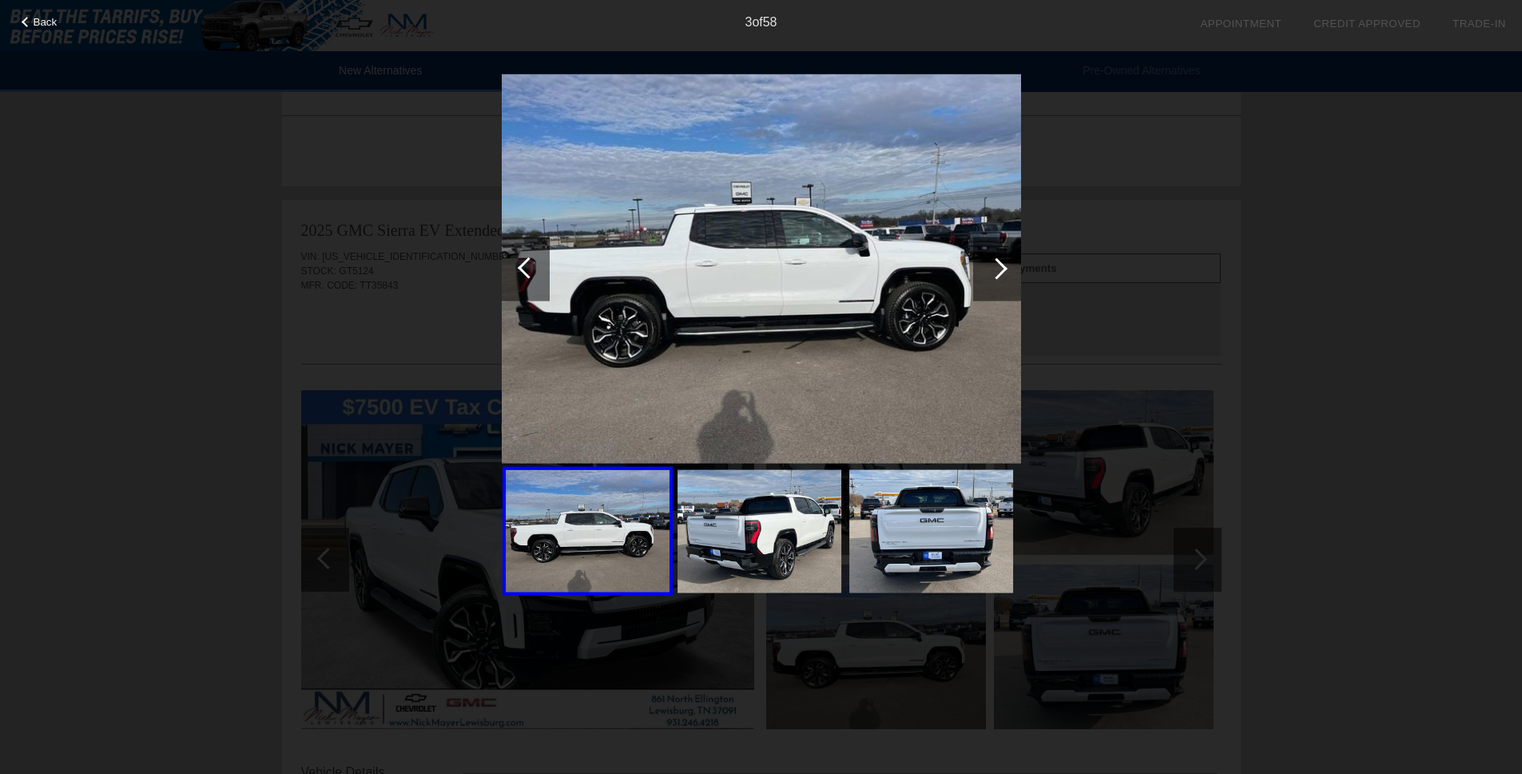
click at [1002, 266] on div at bounding box center [997, 268] width 22 height 22
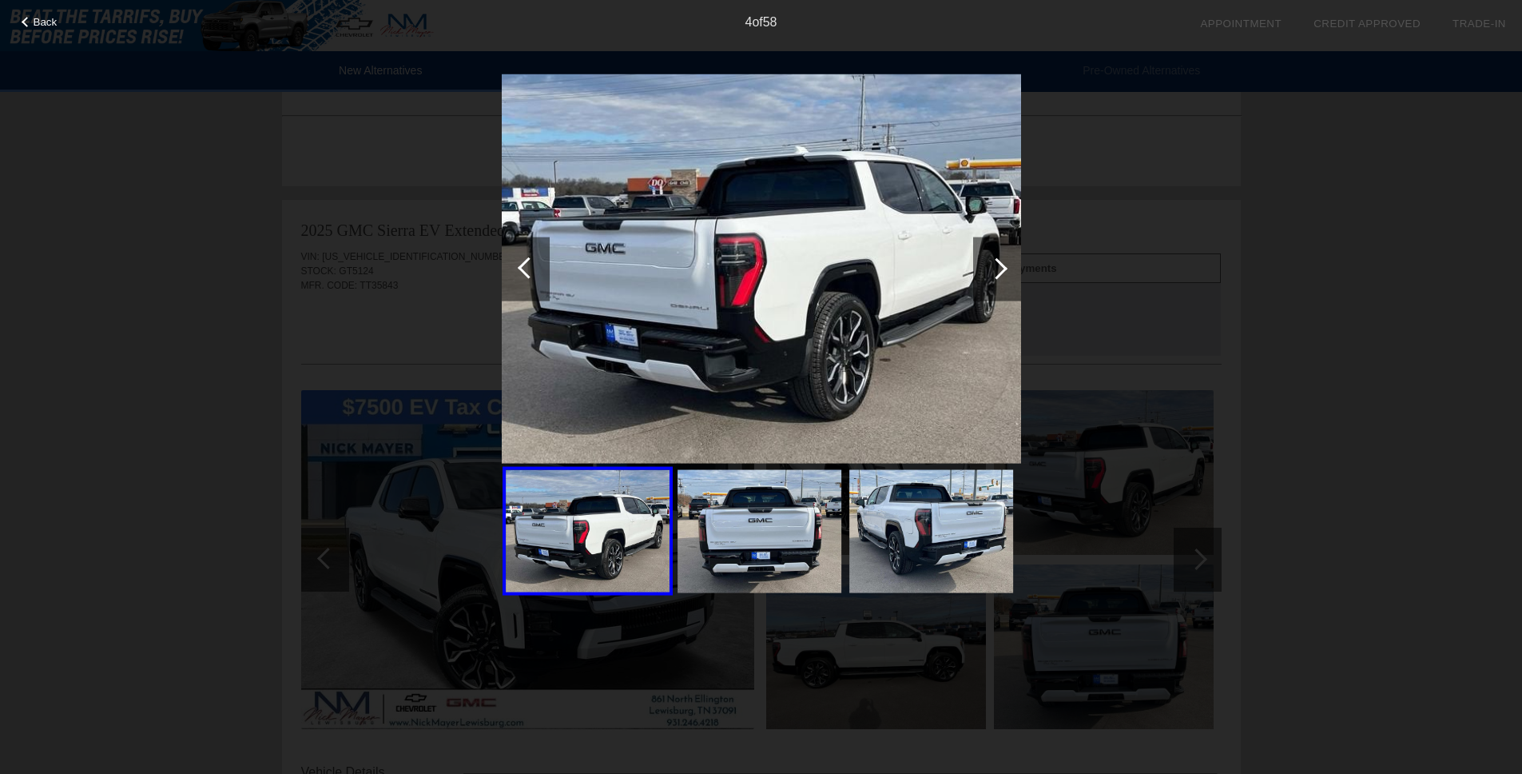
click at [1002, 266] on div at bounding box center [997, 268] width 22 height 22
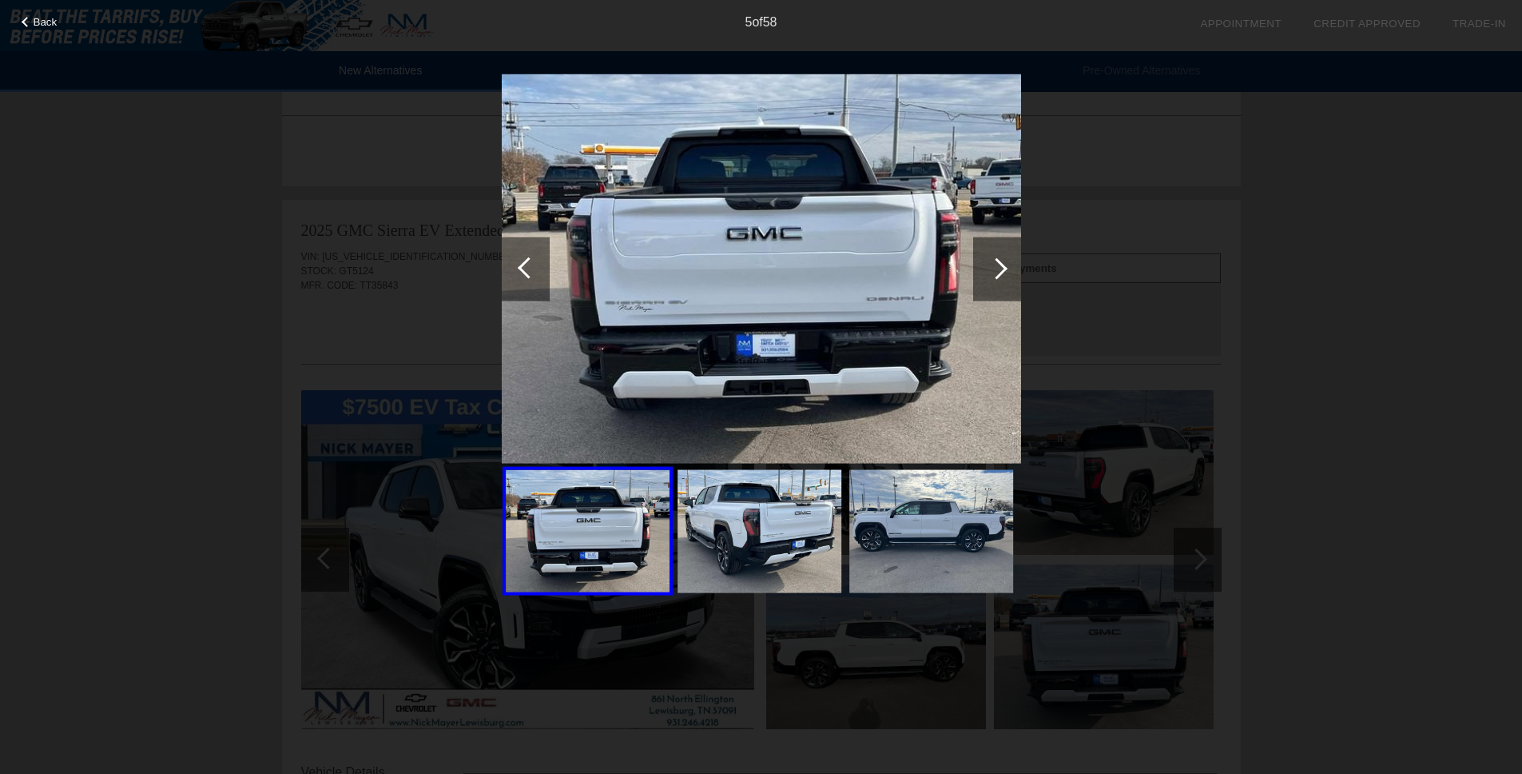
click at [1002, 266] on div at bounding box center [997, 268] width 22 height 22
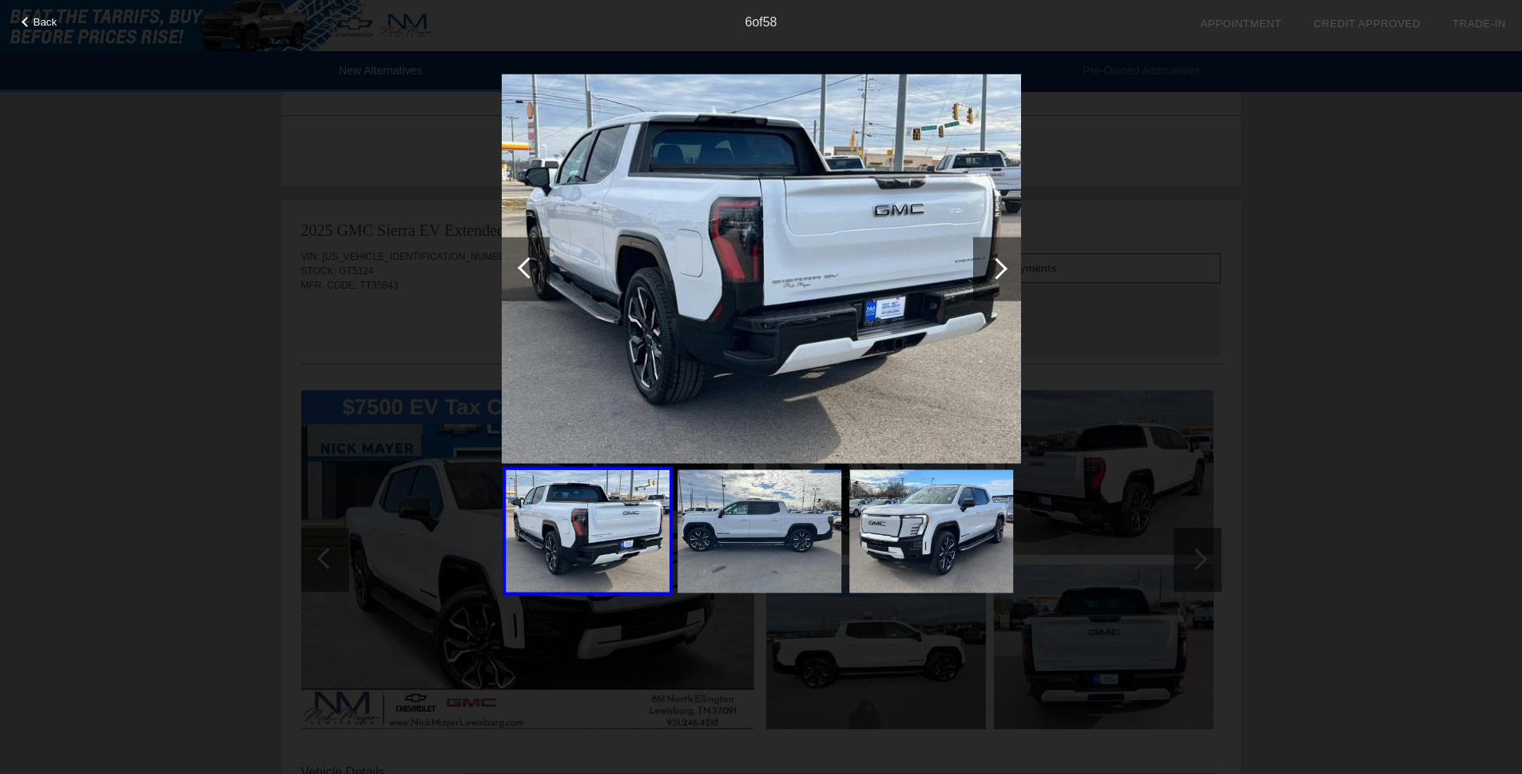
click at [1002, 266] on div at bounding box center [997, 268] width 22 height 22
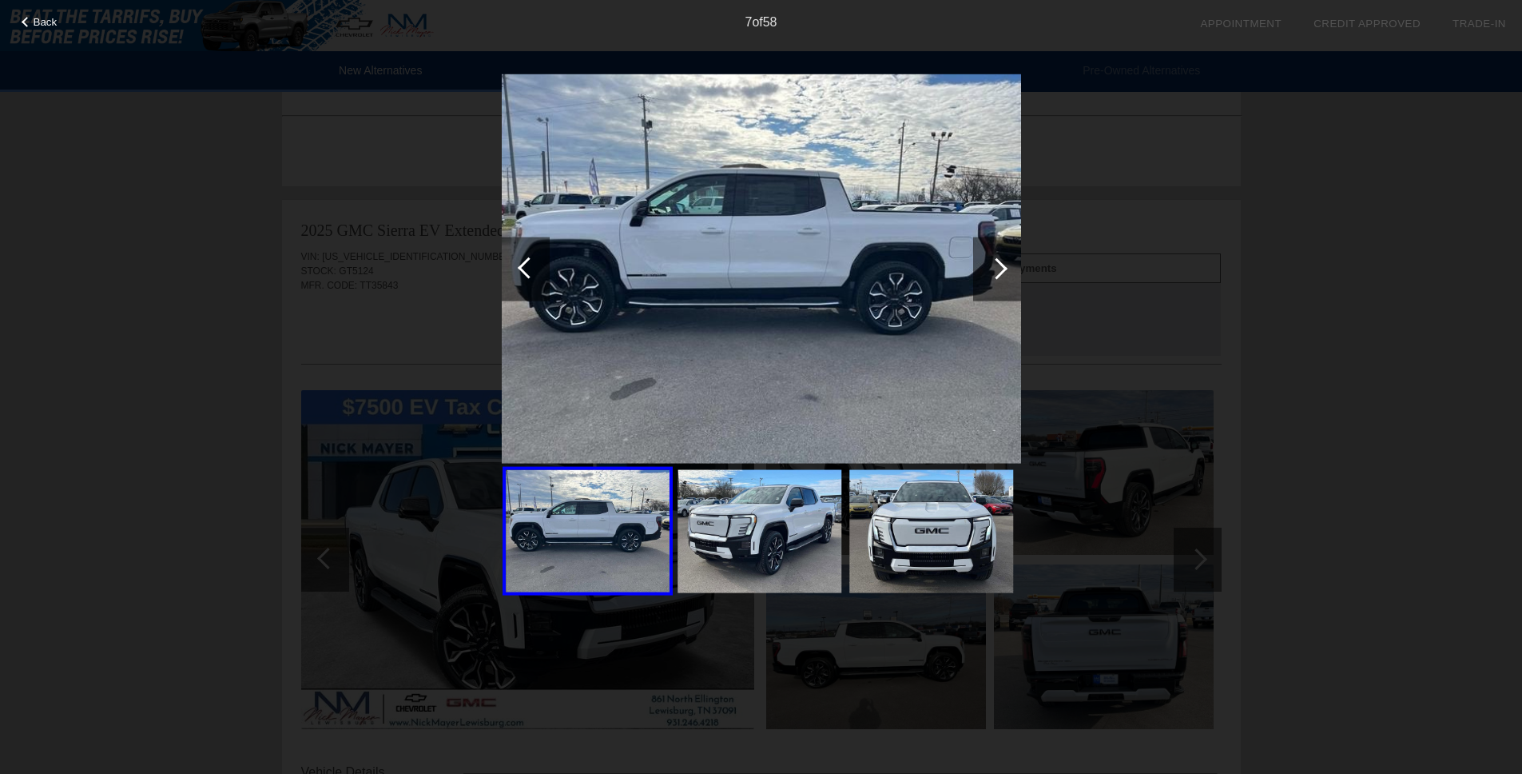
click at [1002, 266] on div at bounding box center [997, 268] width 22 height 22
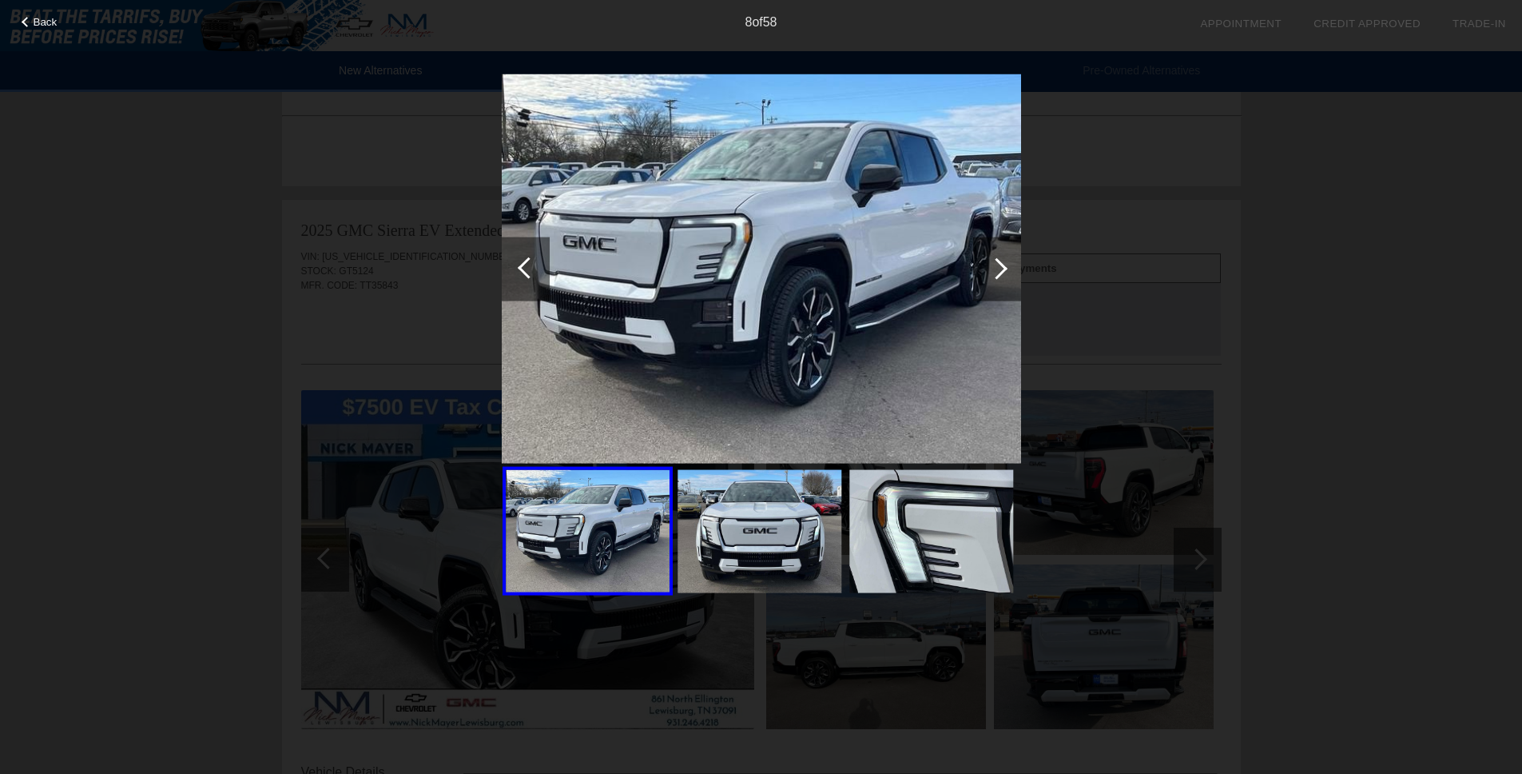
click at [1002, 266] on div at bounding box center [997, 268] width 22 height 22
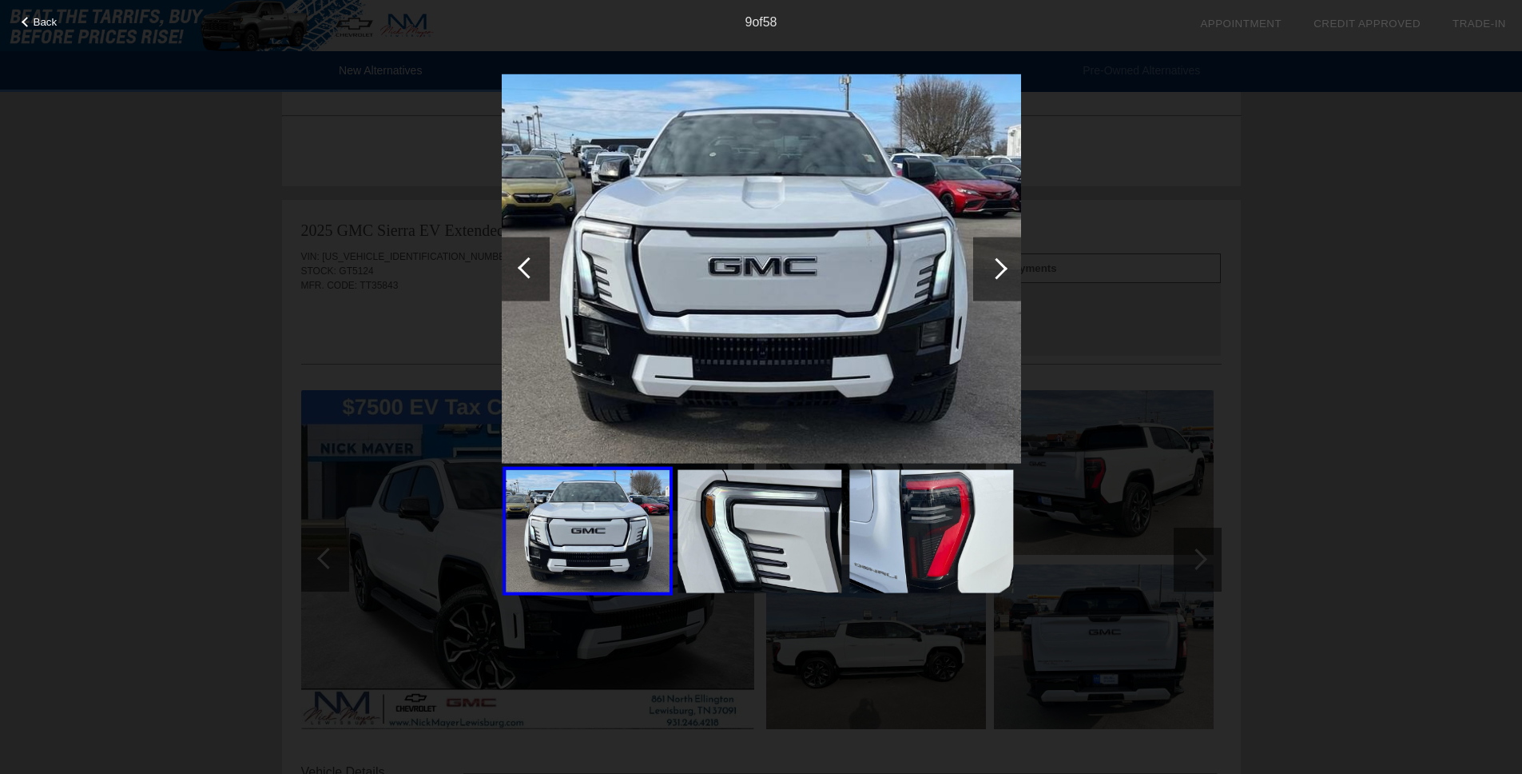
click at [984, 265] on div at bounding box center [997, 269] width 48 height 64
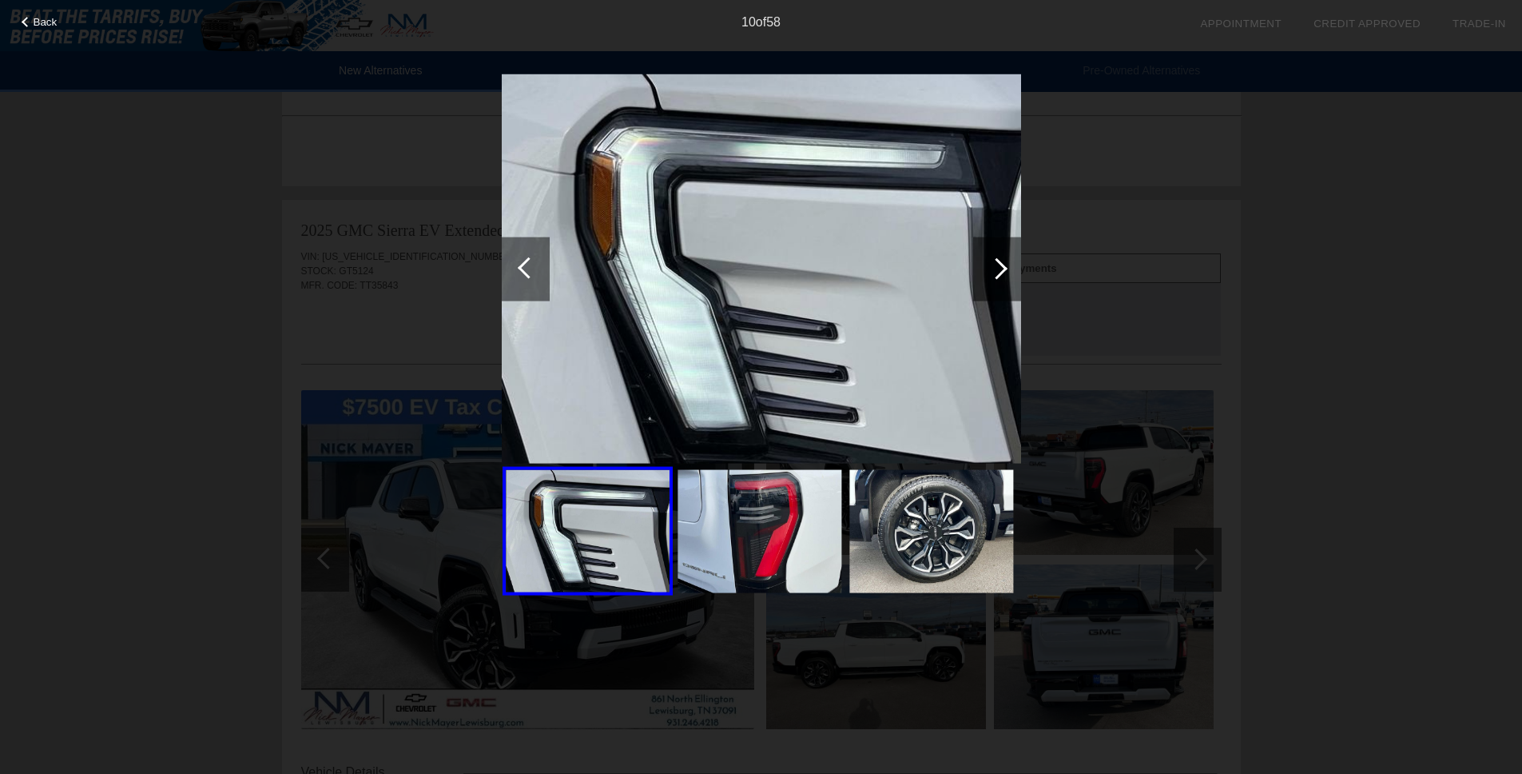
click at [984, 265] on div at bounding box center [997, 269] width 48 height 64
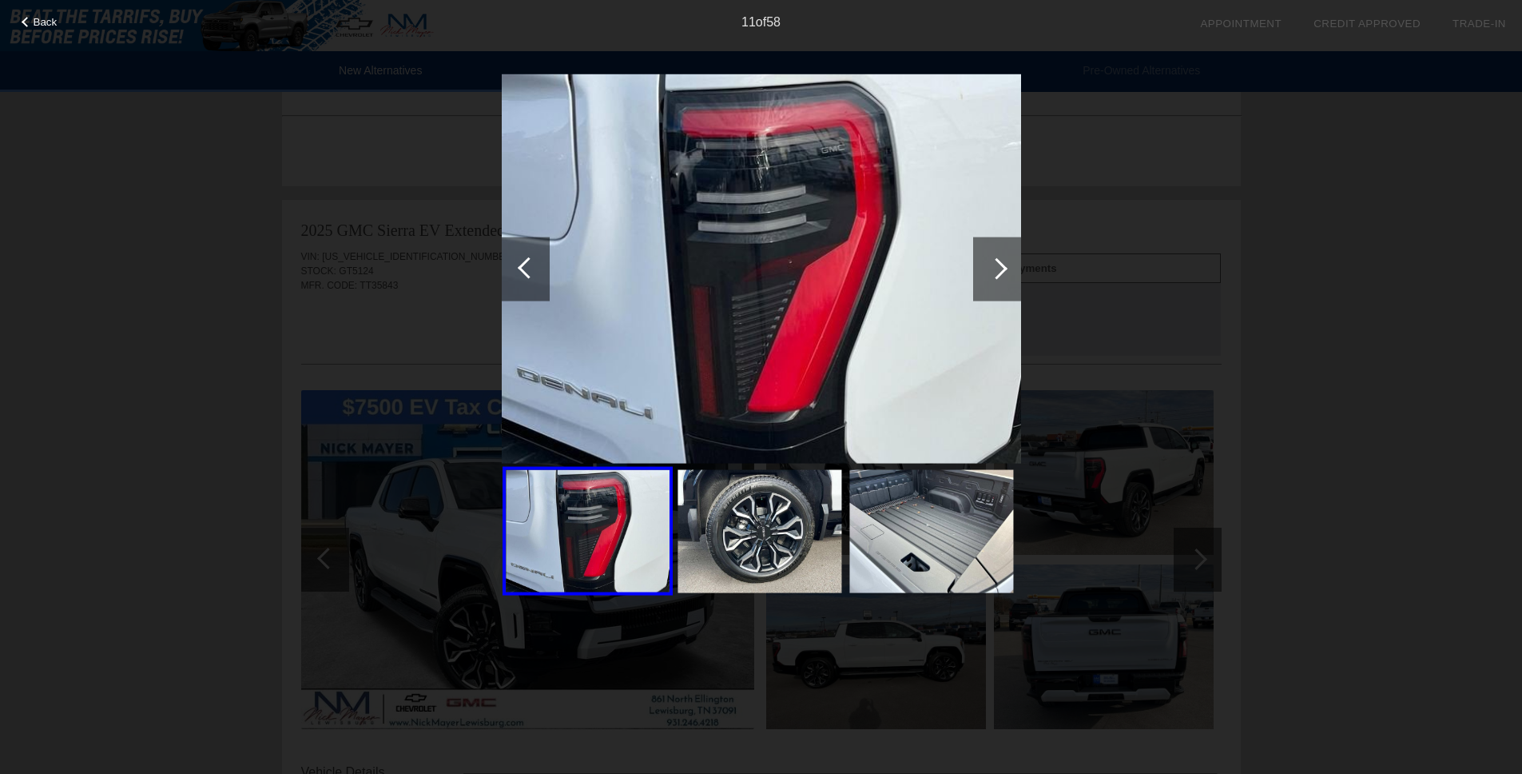
click at [984, 265] on div at bounding box center [997, 269] width 48 height 64
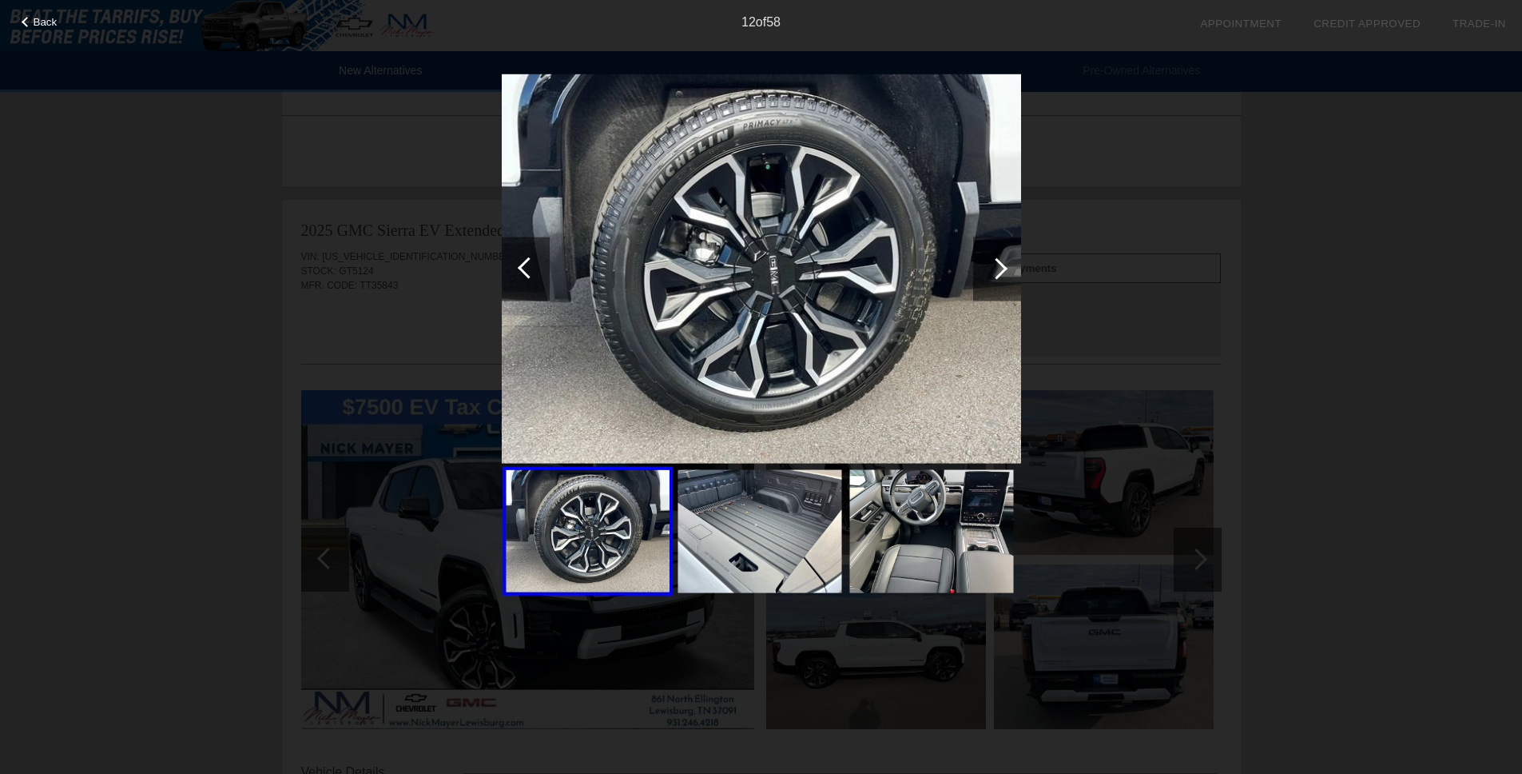
click at [984, 265] on div at bounding box center [997, 269] width 48 height 64
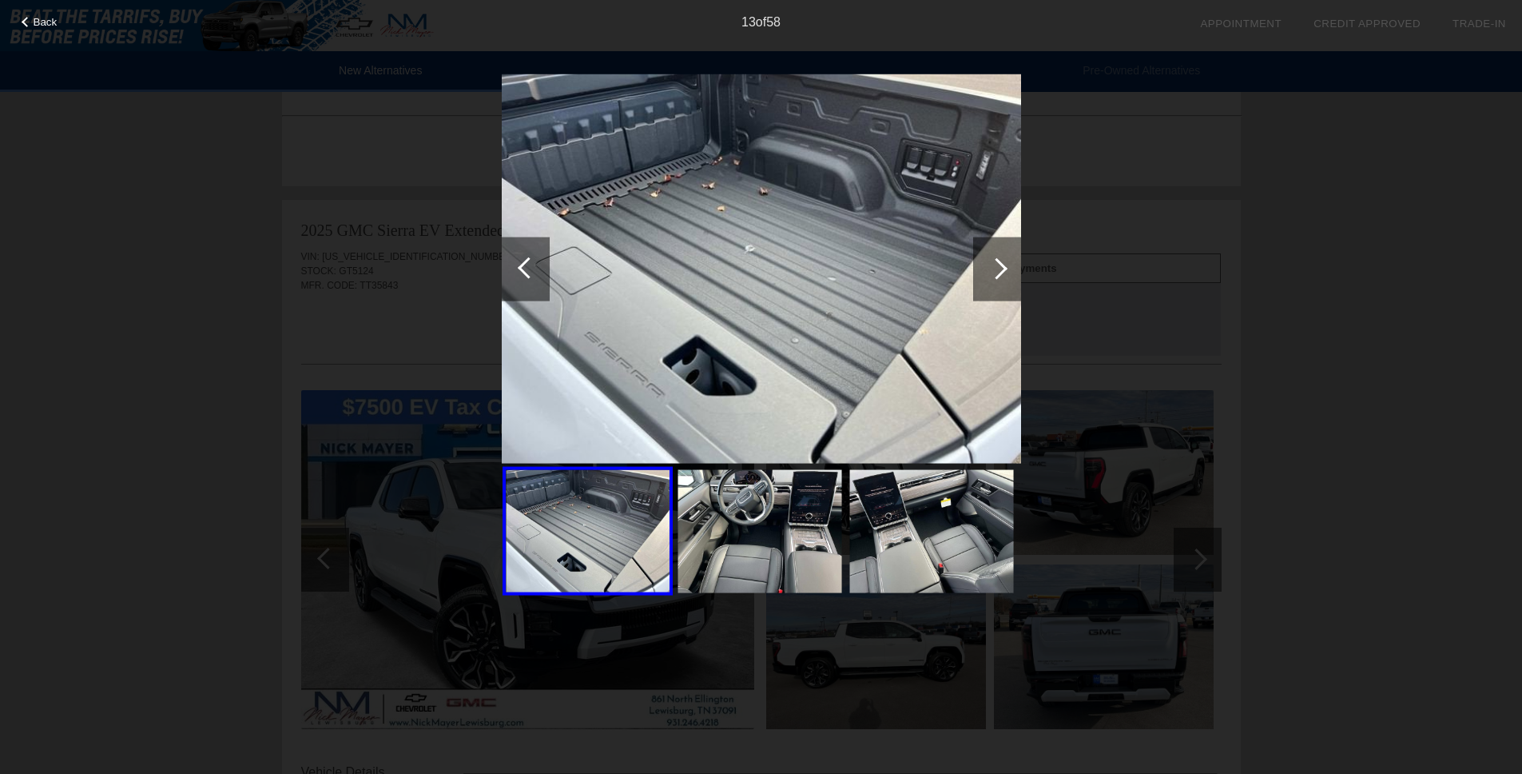
click at [984, 265] on div at bounding box center [997, 269] width 48 height 64
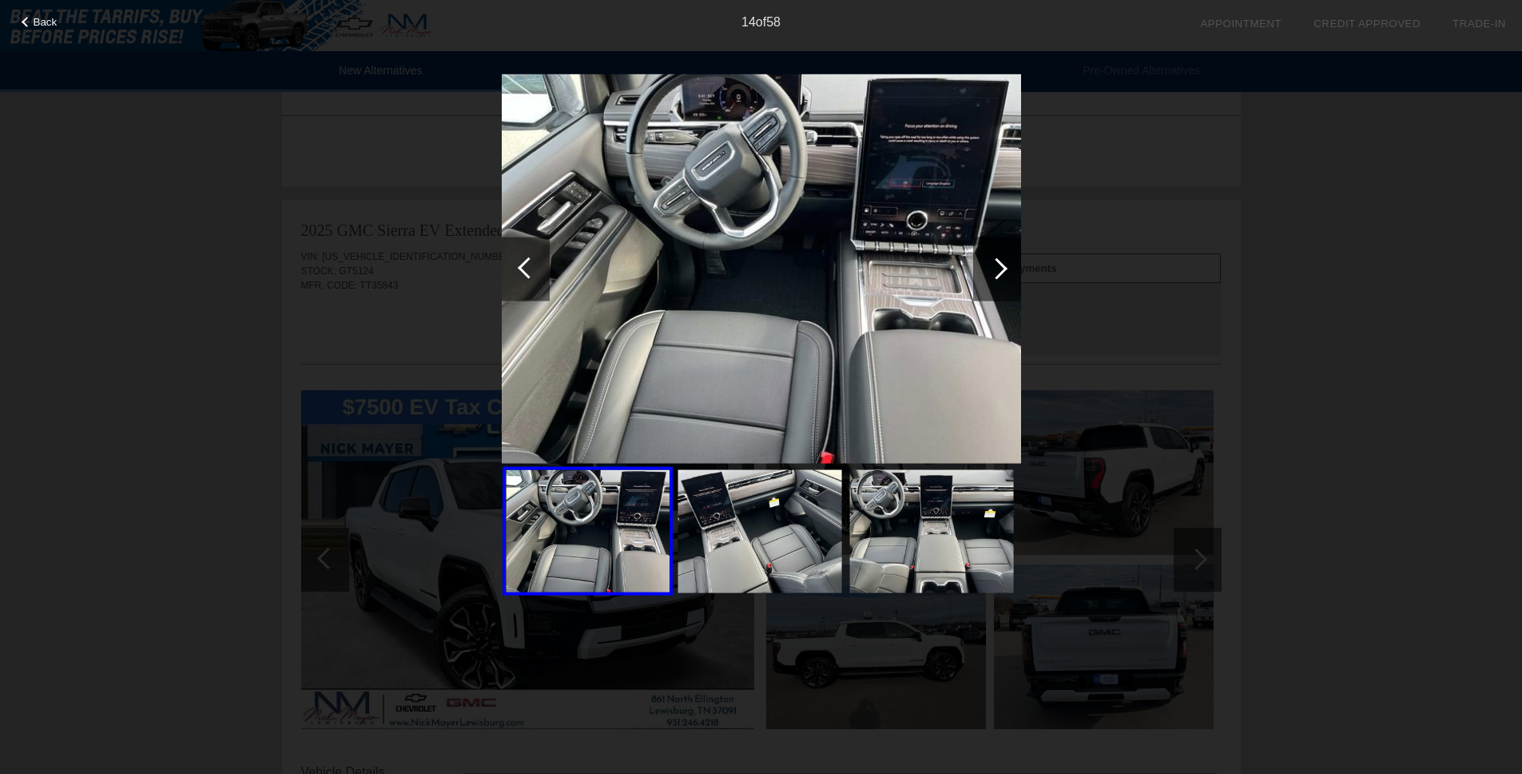
click at [984, 265] on div at bounding box center [997, 269] width 48 height 64
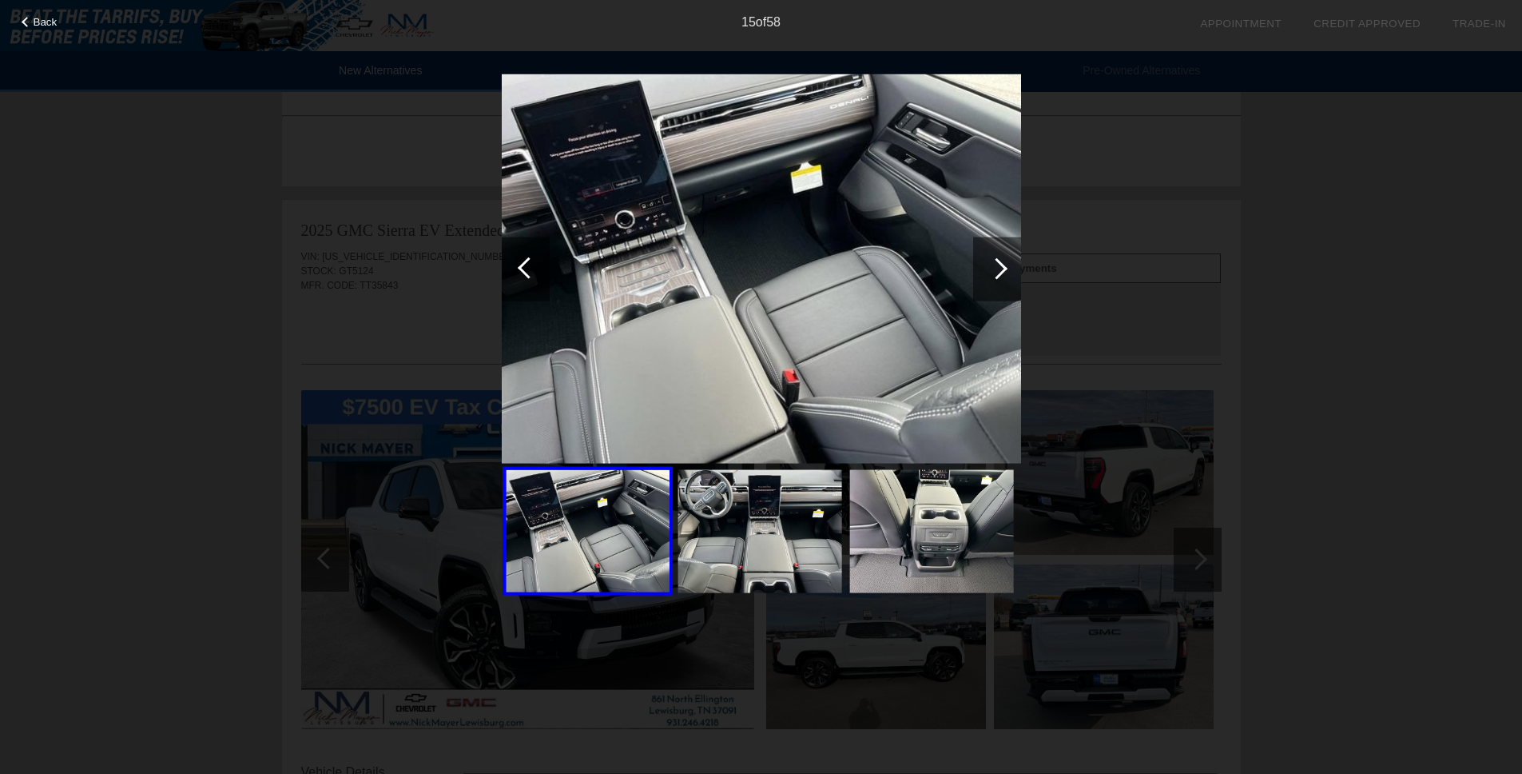
click at [984, 265] on div at bounding box center [997, 269] width 48 height 64
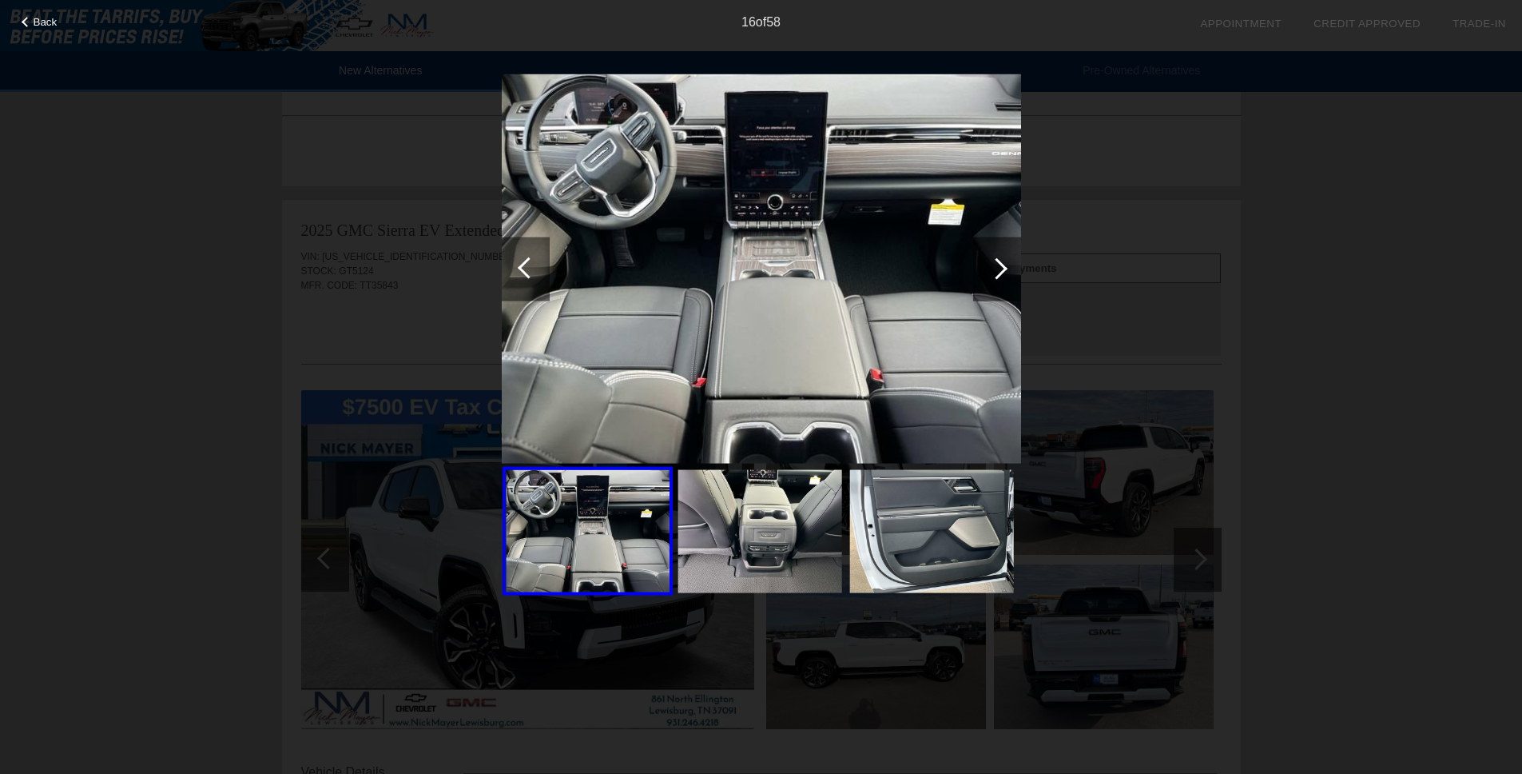
click at [984, 265] on div at bounding box center [997, 269] width 48 height 64
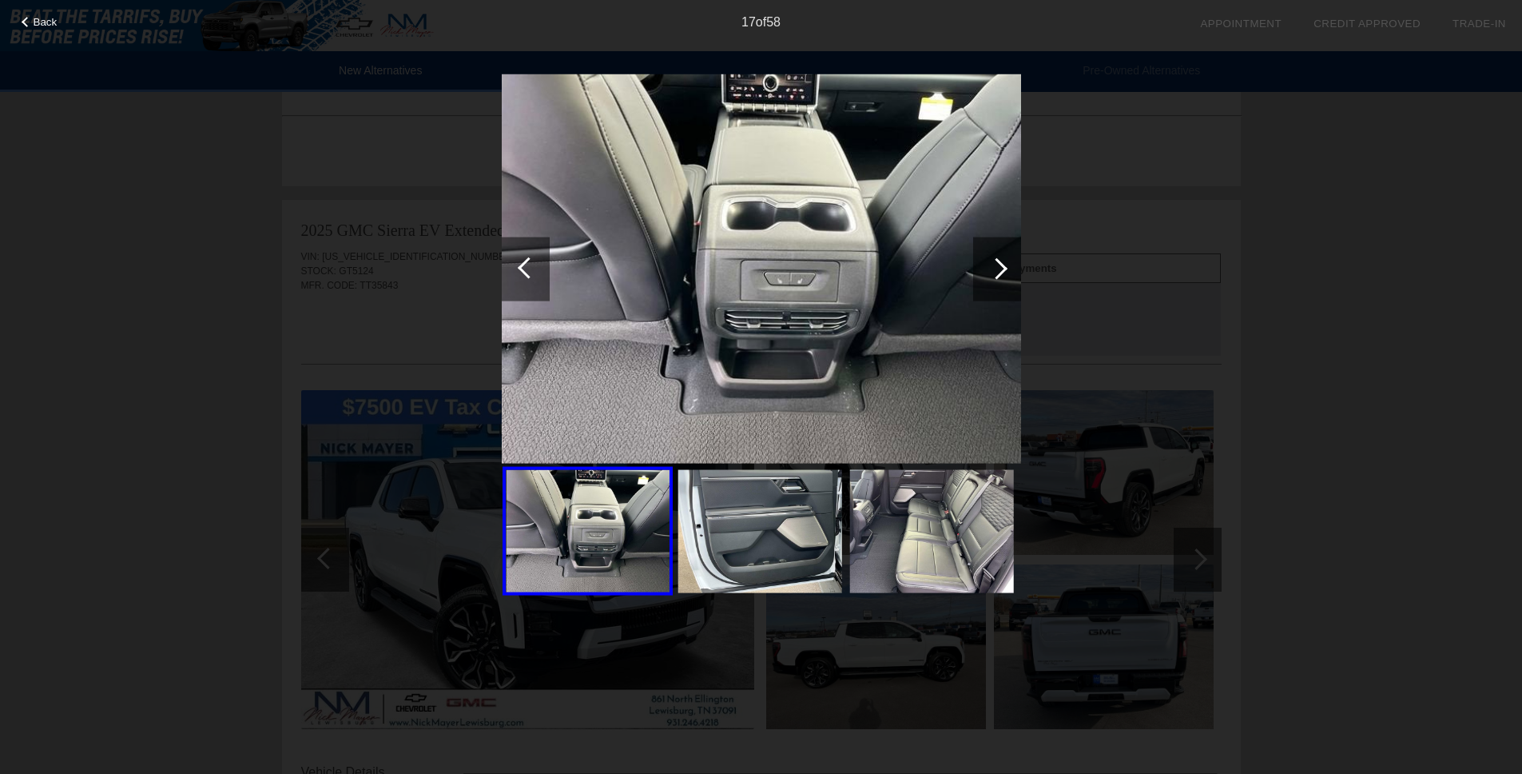
click at [984, 265] on div at bounding box center [997, 269] width 48 height 64
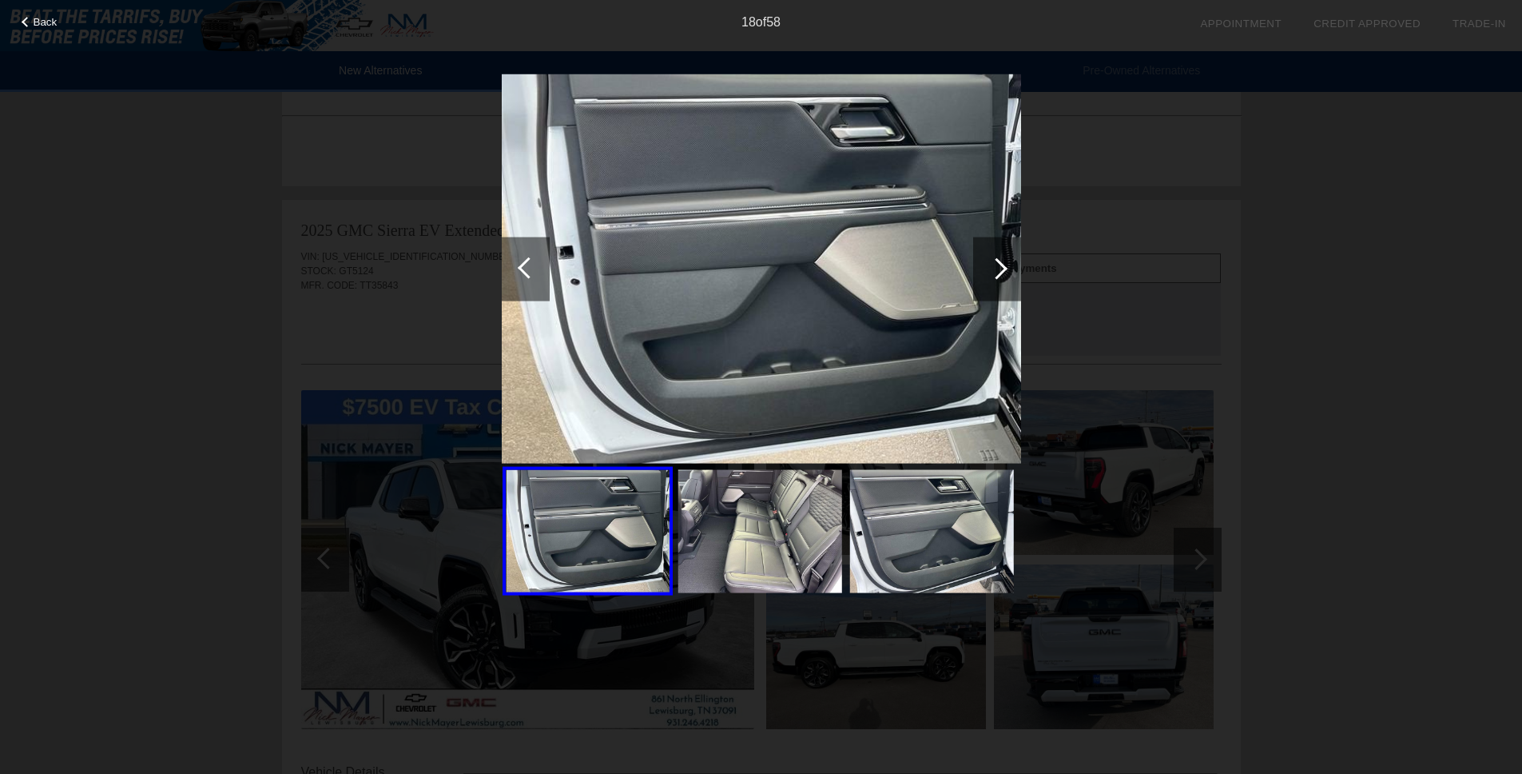
click at [166, 273] on div "Back 18 of 58" at bounding box center [761, 387] width 1522 height 774
click at [1160, 179] on div "Back 18 of 58" at bounding box center [761, 387] width 1522 height 774
click at [1056, 75] on div "Back 18 of 58" at bounding box center [761, 387] width 1522 height 774
click at [44, 19] on span "Back" at bounding box center [46, 22] width 24 height 12
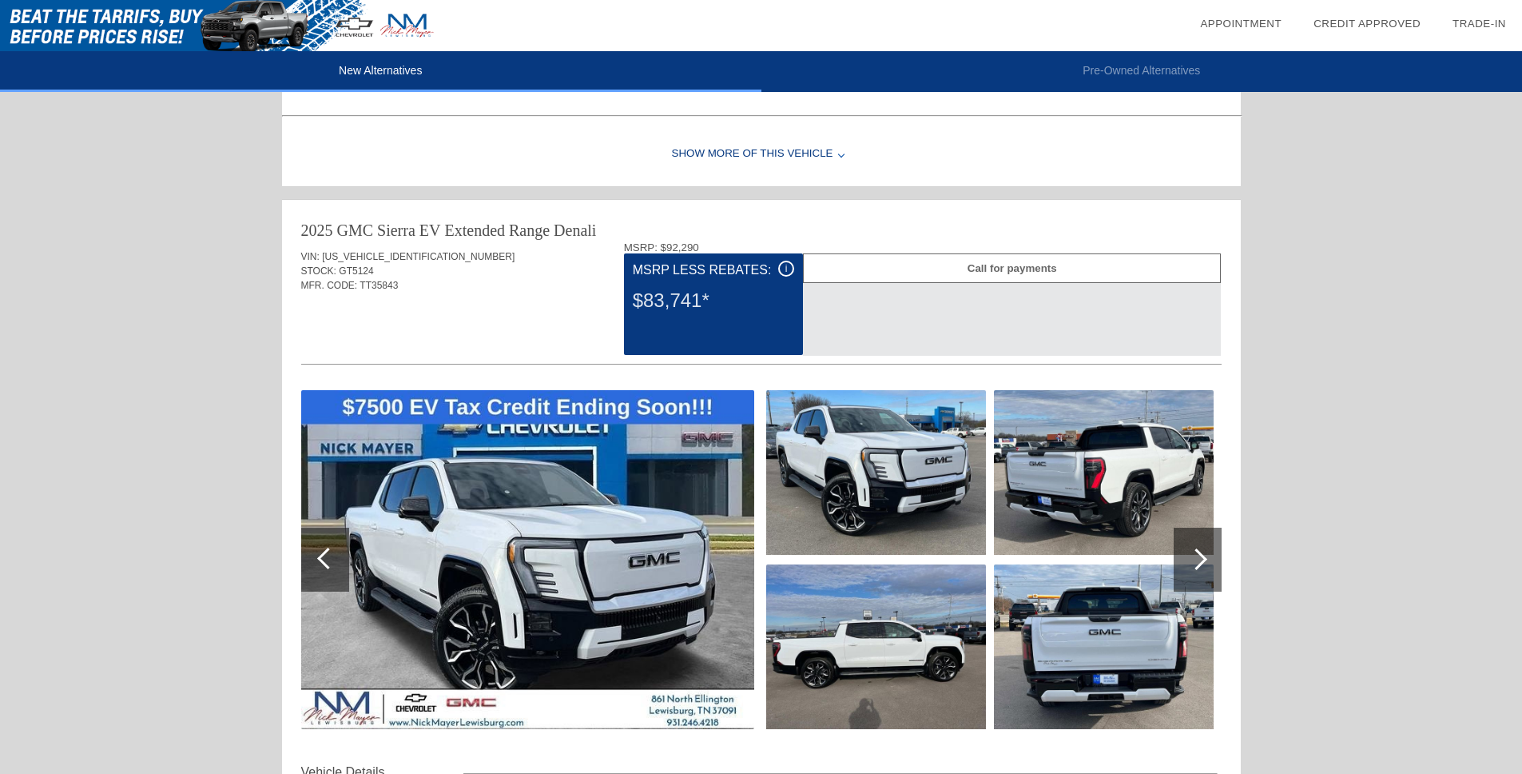
click at [362, 251] on span "[US_VEHICLE_IDENTIFICATION_NUMBER]" at bounding box center [418, 256] width 193 height 11
copy span "[US_VEHICLE_IDENTIFICATION_NUMBER]"
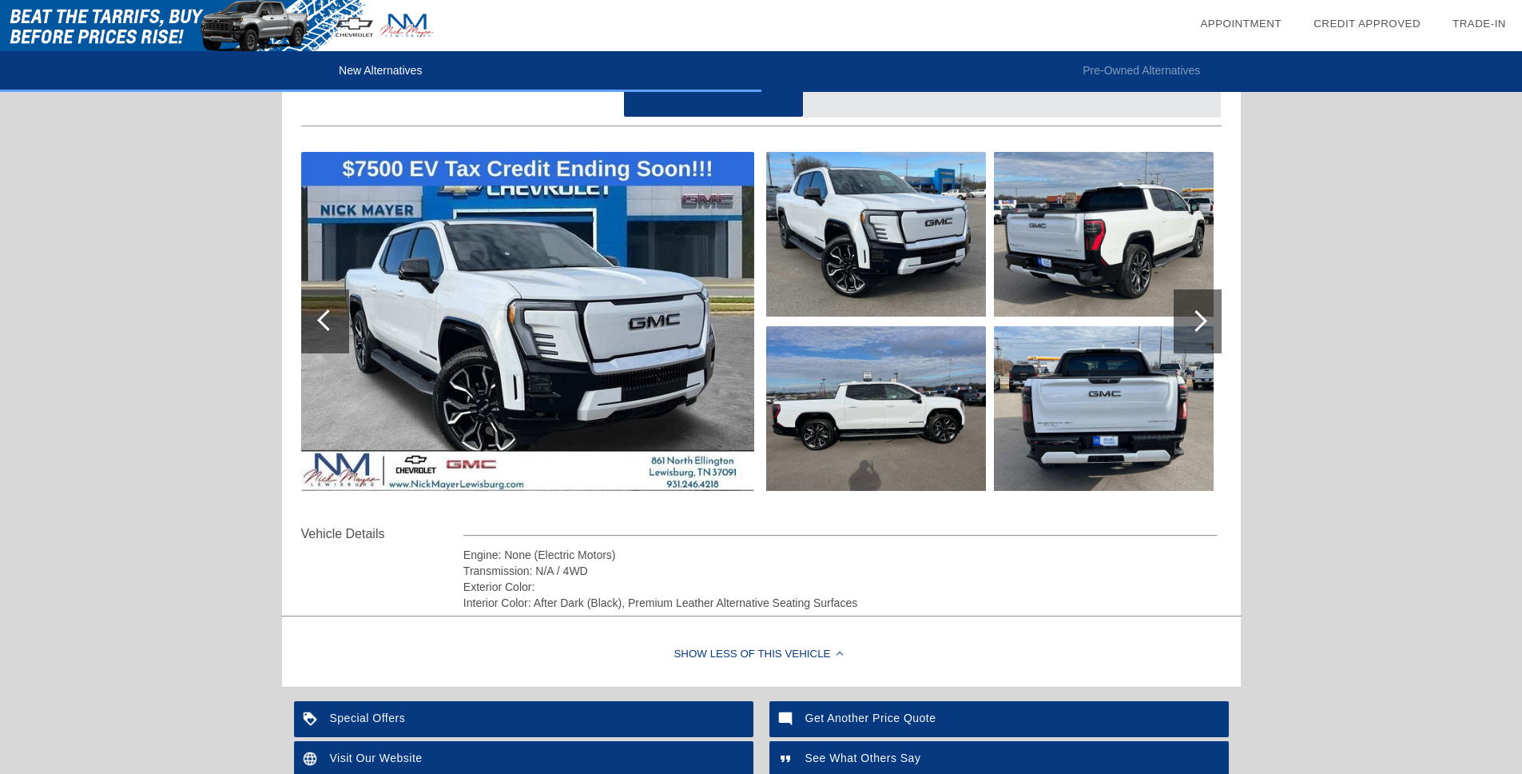
scroll to position [1693, 0]
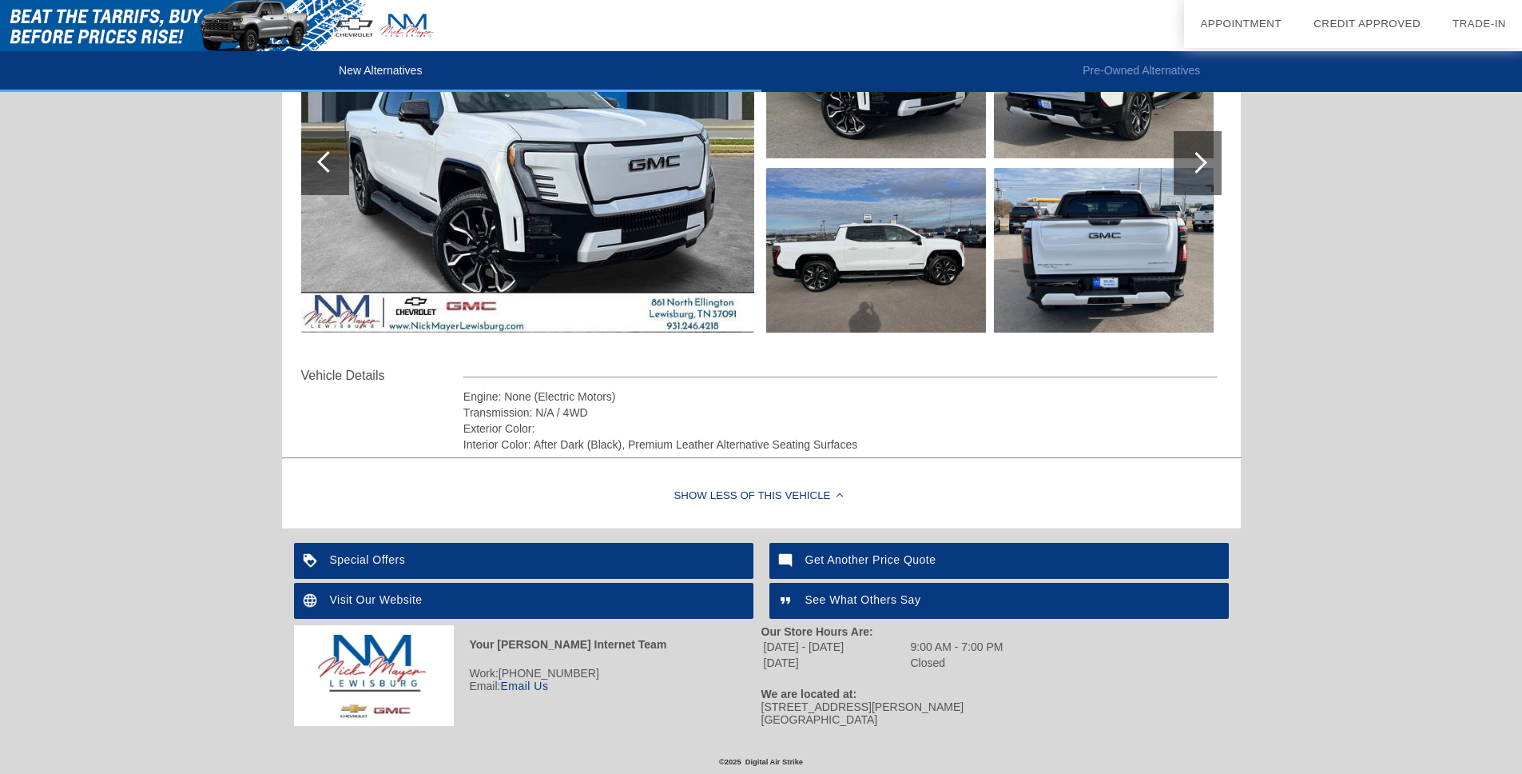
click at [443, 559] on div "Special Offers" at bounding box center [524, 561] width 460 height 36
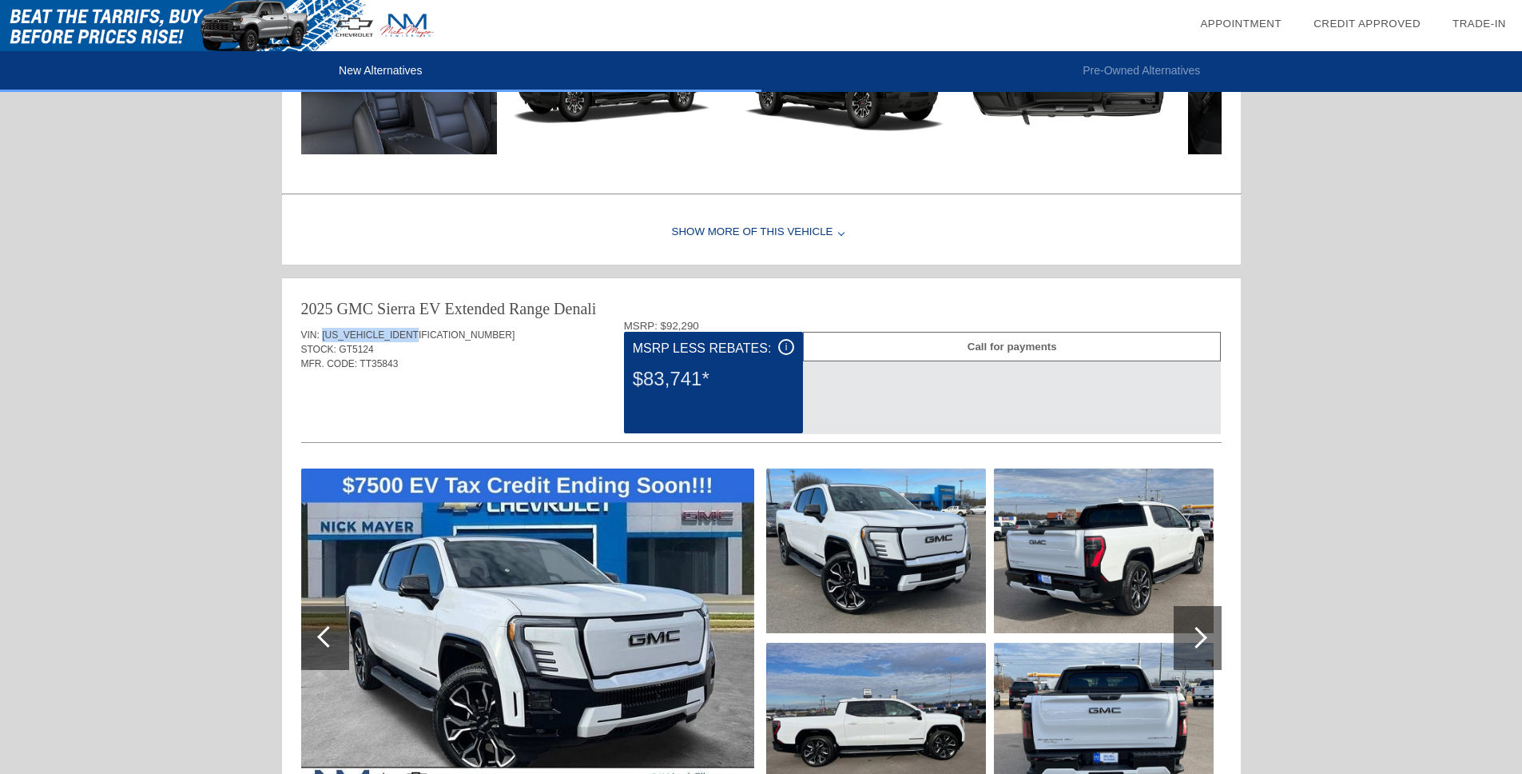
scroll to position [1222, 0]
